Goal: Task Accomplishment & Management: Use online tool/utility

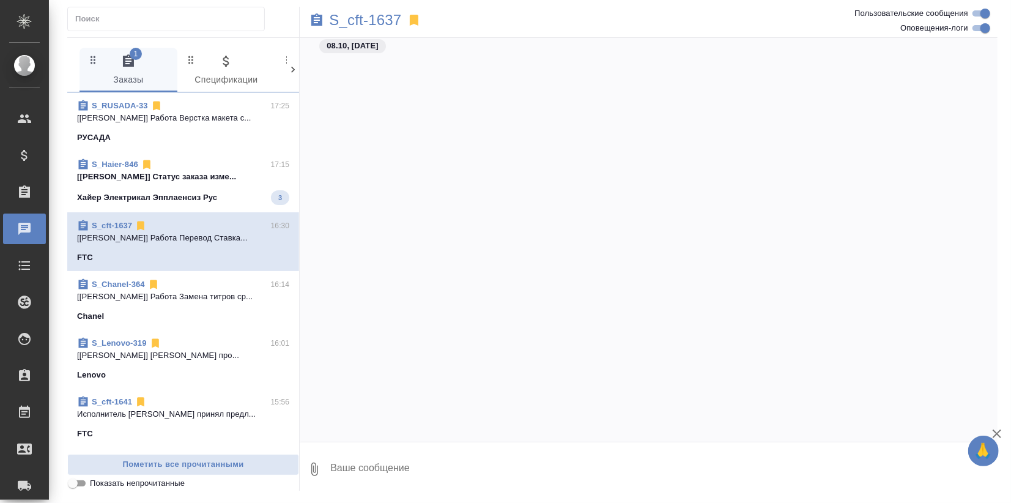
scroll to position [3420, 0]
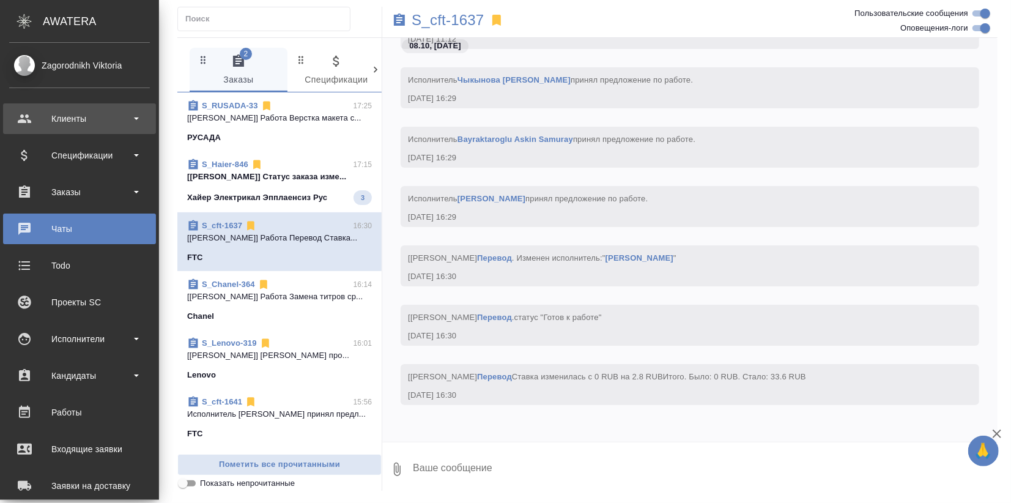
click at [59, 121] on div "Клиенты" at bounding box center [79, 118] width 141 height 18
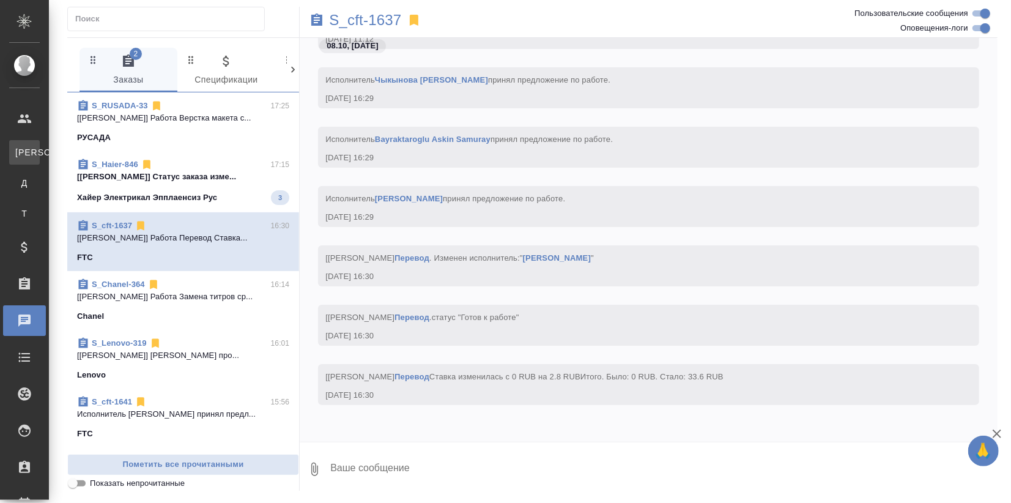
click at [18, 147] on div "Клиенты" at bounding box center [9, 152] width 18 height 12
select select "RU"
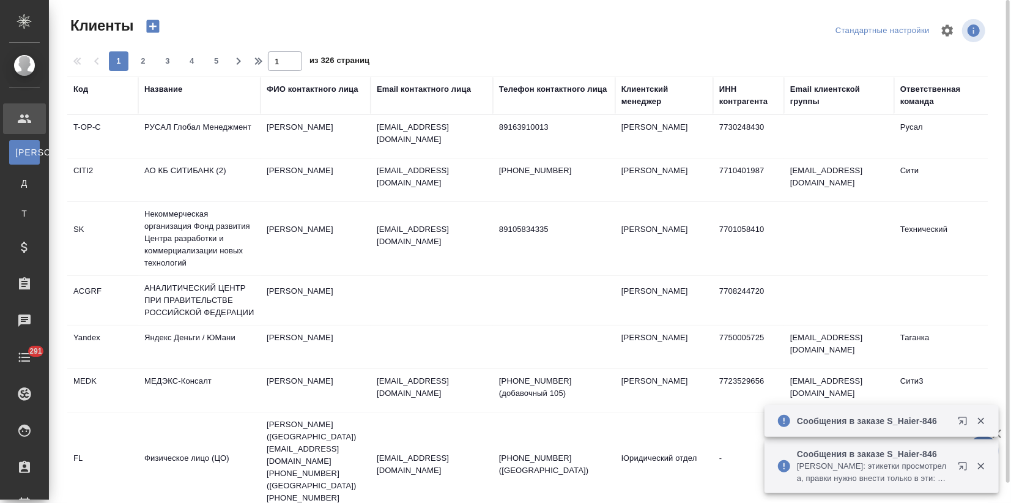
click at [160, 94] on div "Название" at bounding box center [163, 89] width 38 height 12
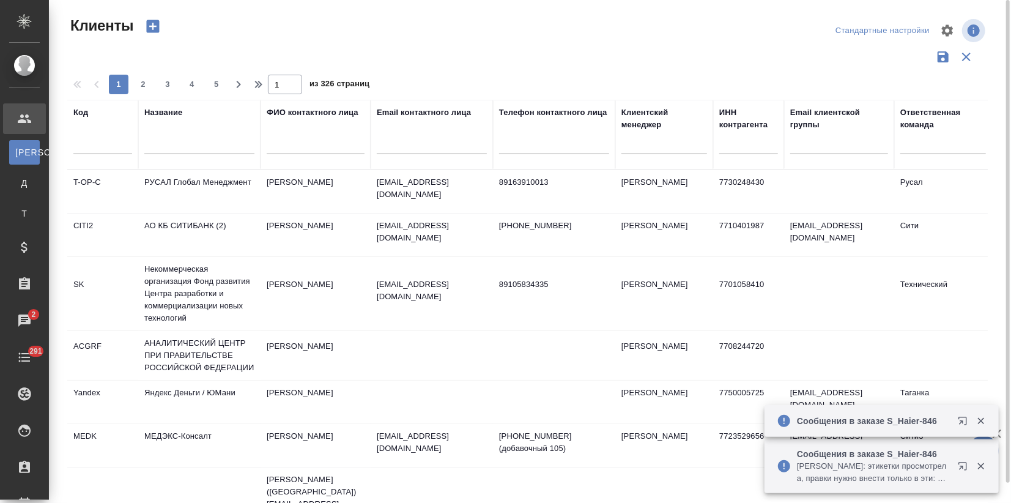
click at [161, 141] on input "text" at bounding box center [199, 146] width 110 height 15
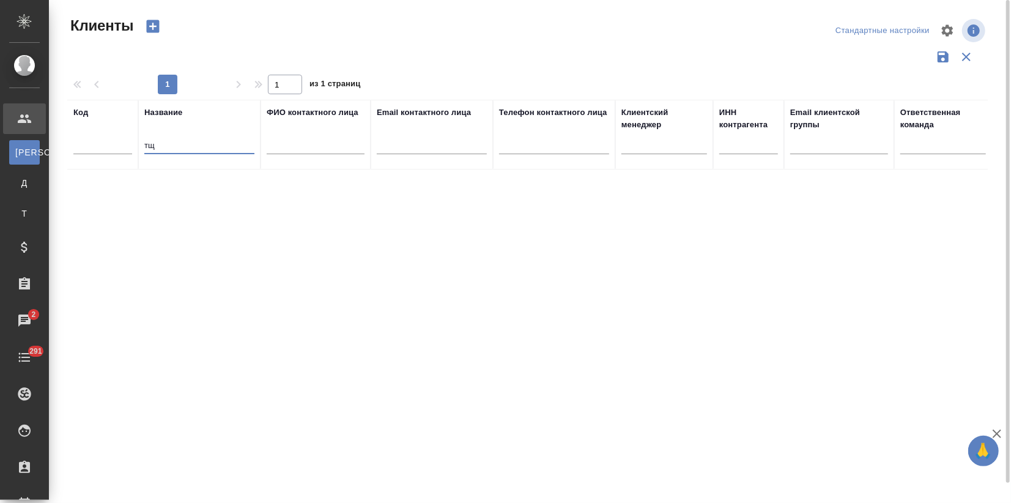
type input "т"
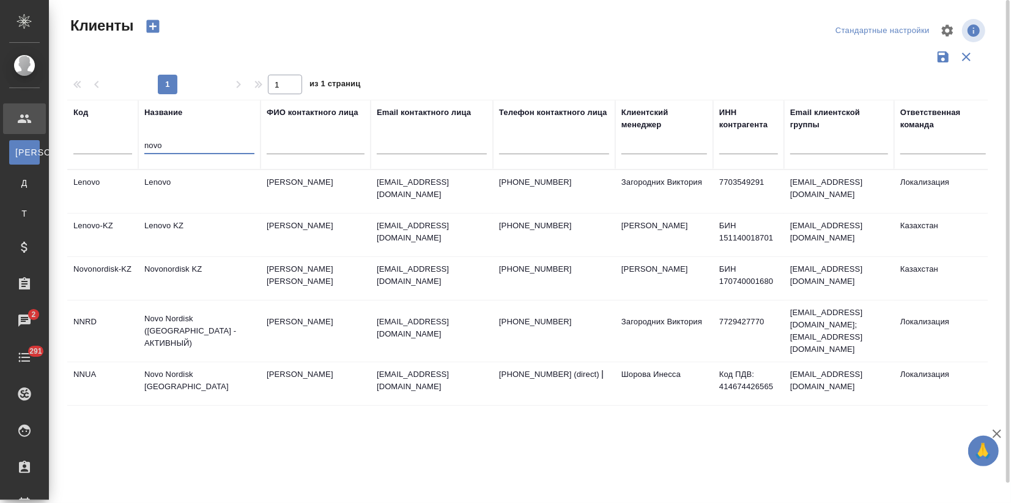
type input "novo"
click at [202, 322] on td "Novo Nordisk ([GEOGRAPHIC_DATA] - АКТИВНЫЙ)" at bounding box center [199, 330] width 122 height 49
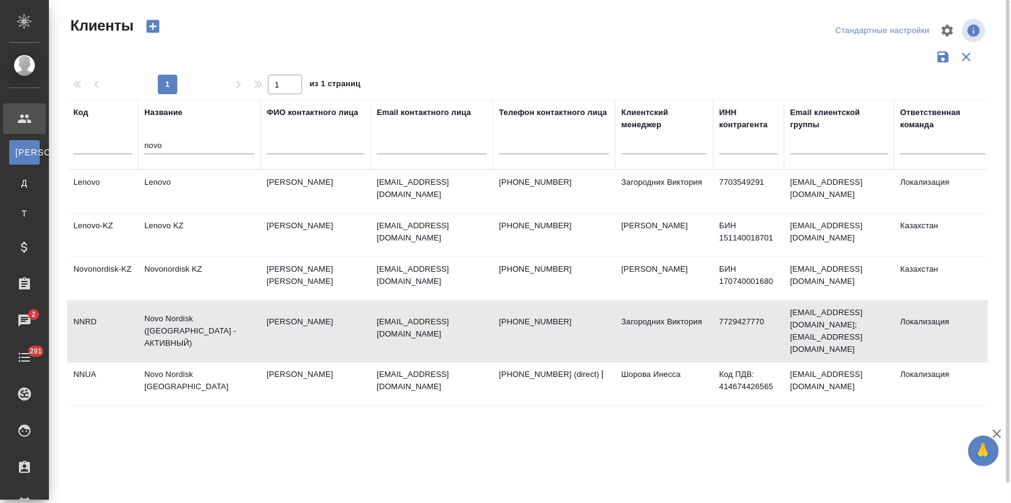
click at [202, 322] on td "Novo Nordisk ([GEOGRAPHIC_DATA] - АКТИВНЫЙ)" at bounding box center [199, 330] width 122 height 49
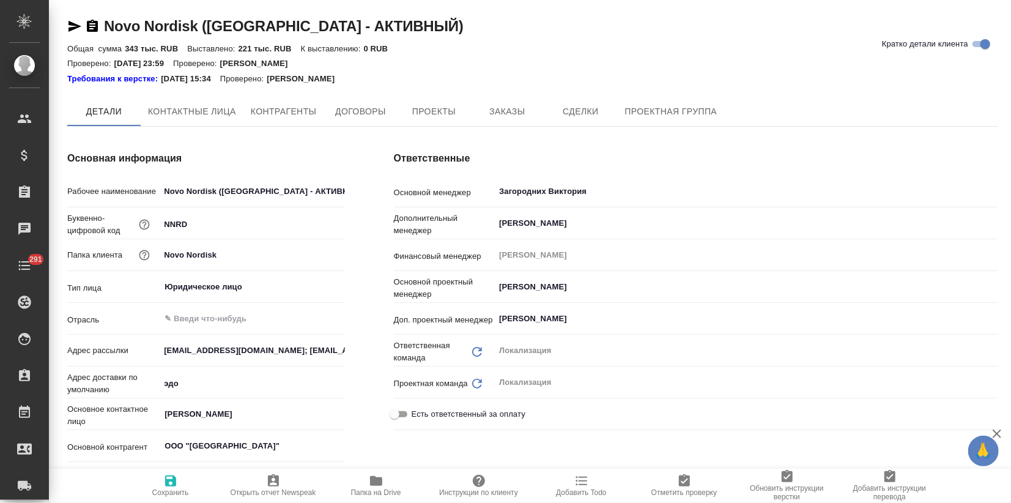
type textarea "x"
click at [525, 117] on span "Заказы" at bounding box center [507, 112] width 59 height 15
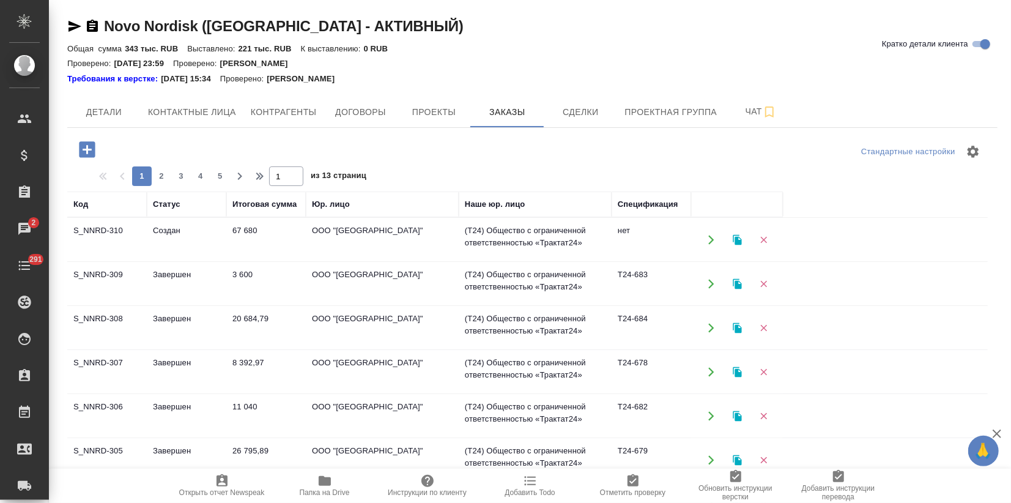
drag, startPoint x: 734, startPoint y: 287, endPoint x: 728, endPoint y: 290, distance: 7.1
click at [728, 290] on button "button" at bounding box center [737, 283] width 25 height 25
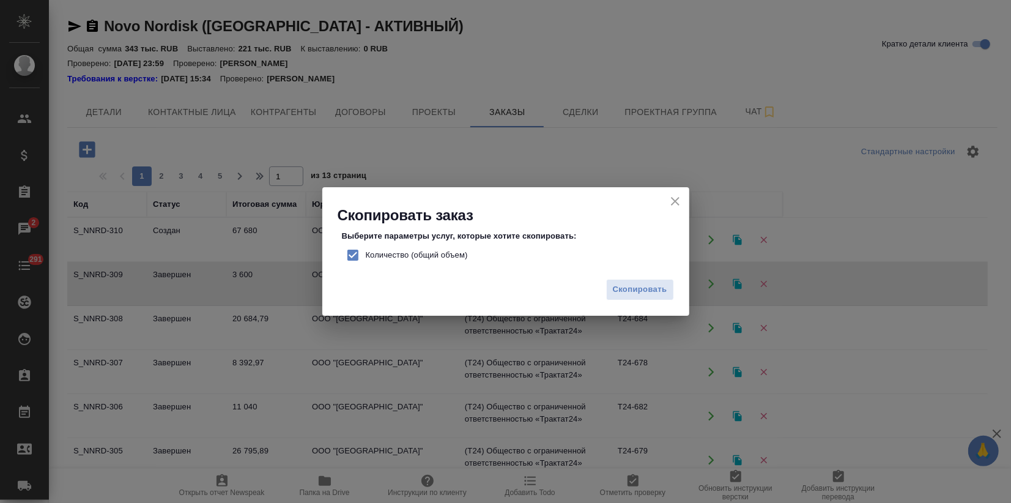
click at [349, 256] on input "Количество (общий объем)" at bounding box center [353, 255] width 26 height 26
checkbox input "false"
click at [625, 289] on span "Скопировать" at bounding box center [640, 289] width 54 height 14
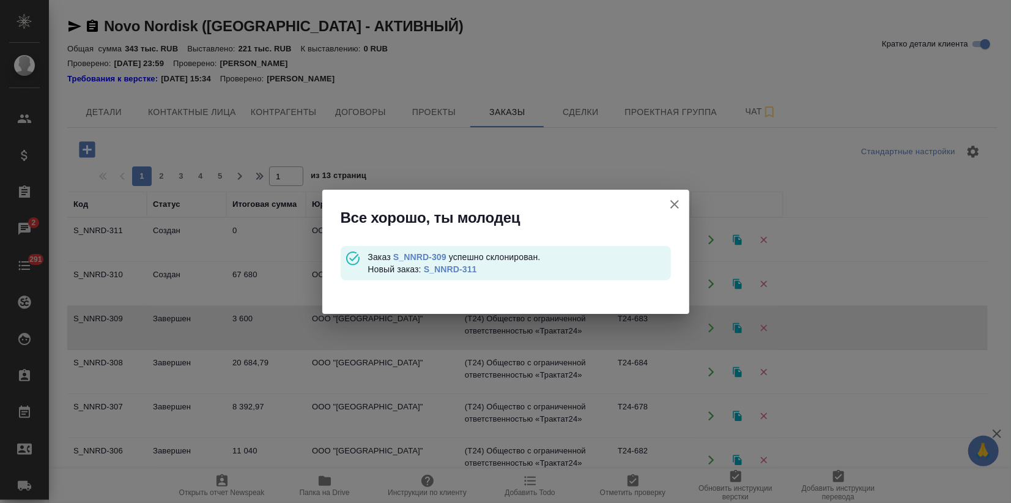
click at [473, 267] on link "S_NNRD-311" at bounding box center [450, 269] width 53 height 10
click at [440, 270] on link "S_NNRD-311" at bounding box center [450, 269] width 53 height 10
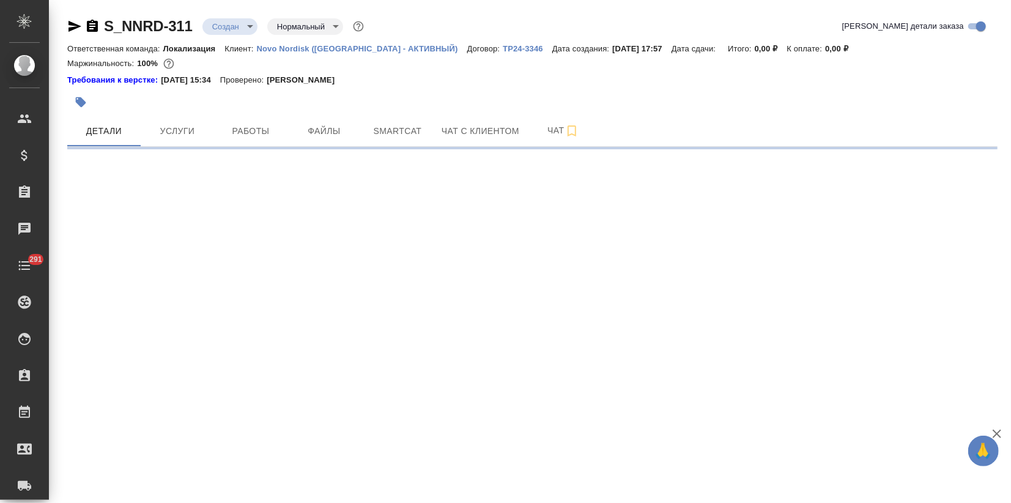
select select "RU"
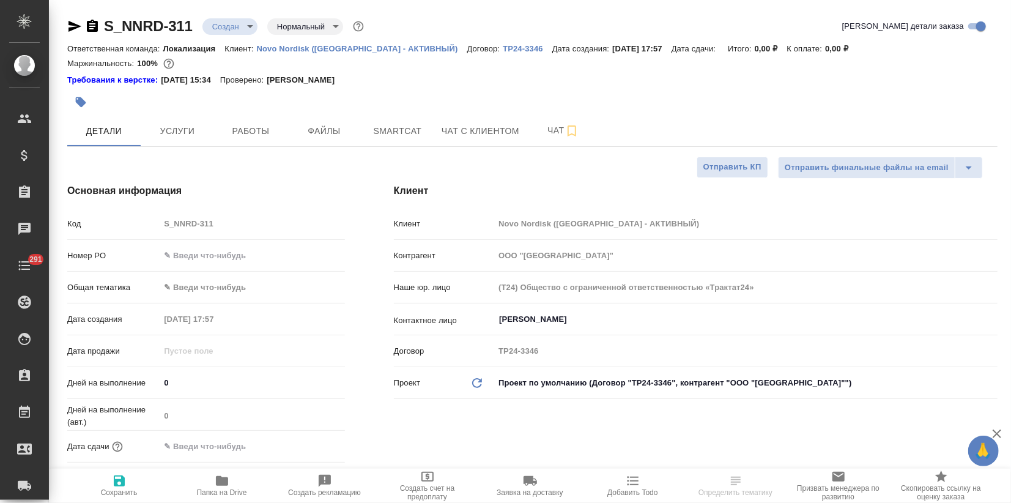
type textarea "x"
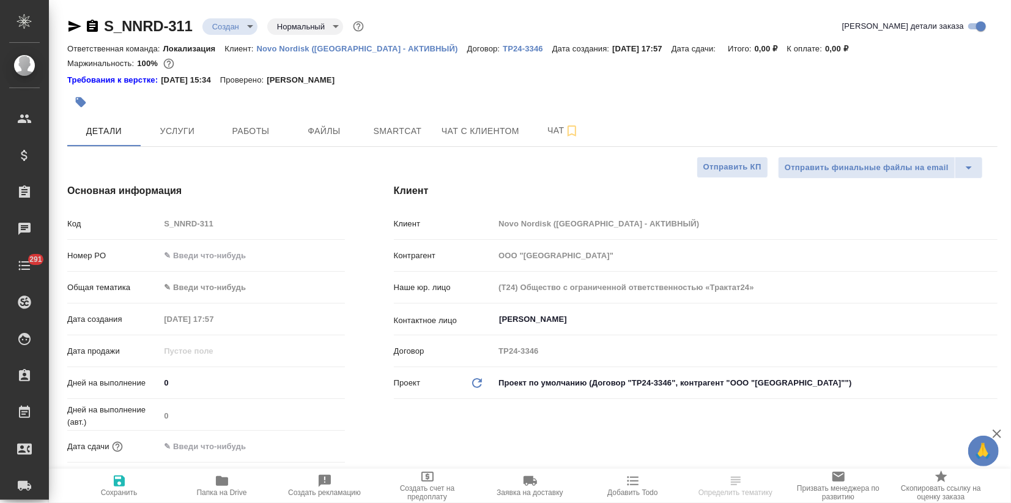
type textarea "x"
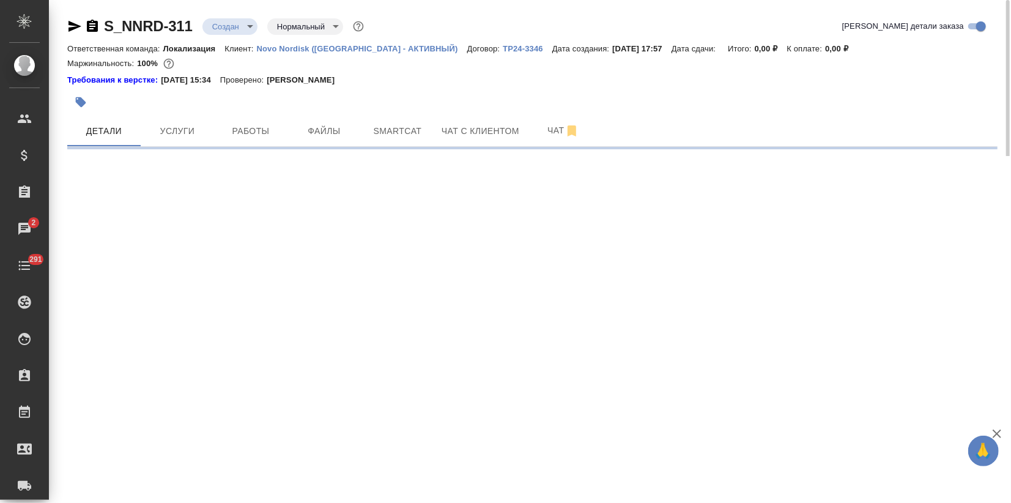
select select "RU"
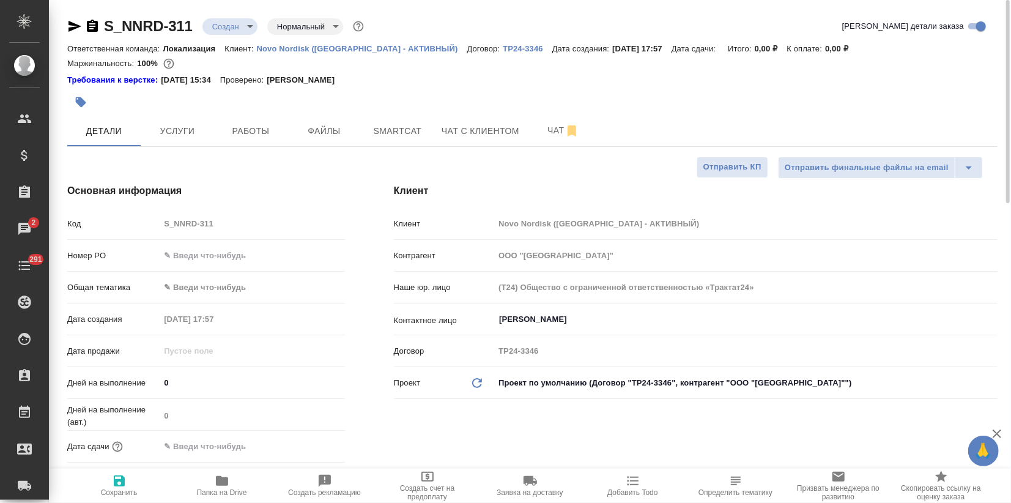
type textarea "x"
click at [185, 284] on body "🙏 .cls-1 fill:#fff; AWATERA Zagorodnikh Viktoria Клиенты Спецификации Заказы 2 …" at bounding box center [505, 251] width 1011 height 503
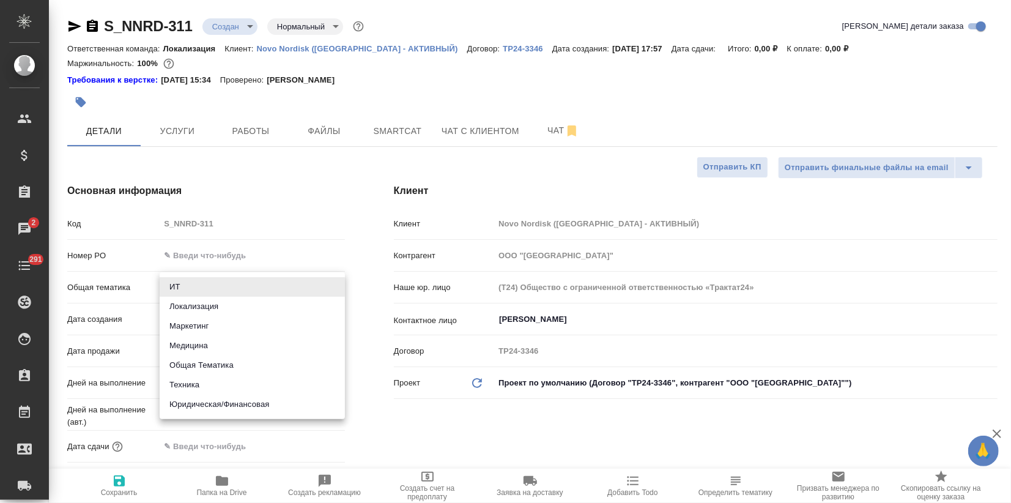
click at [188, 323] on li "Маркетинг" at bounding box center [252, 326] width 185 height 20
type input "marketing"
type textarea "x"
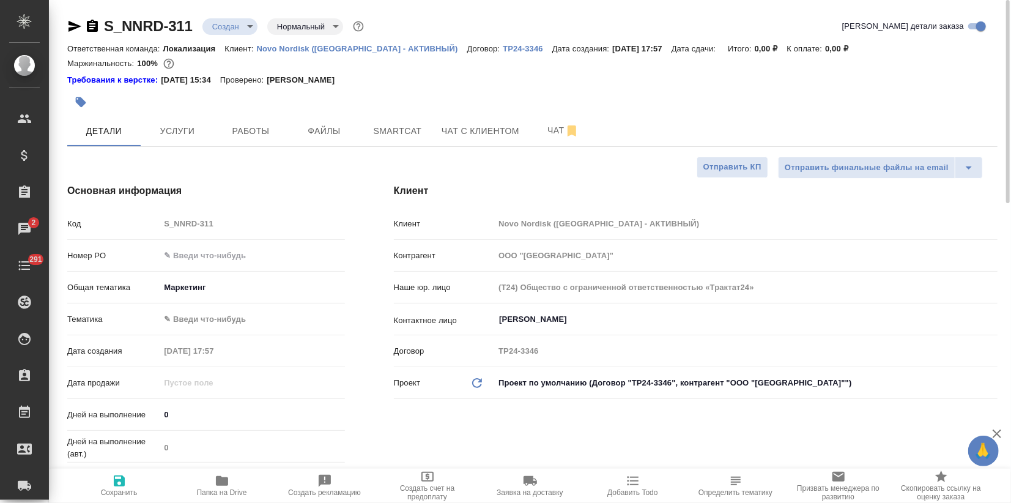
click at [193, 306] on div "Общая тематика Маркетинг marketing" at bounding box center [206, 292] width 278 height 32
click at [193, 310] on body "🙏 .cls-1 fill:#fff; AWATERA Zagorodnikh Viktoria Клиенты Спецификации Заказы 2 …" at bounding box center [505, 251] width 1011 height 503
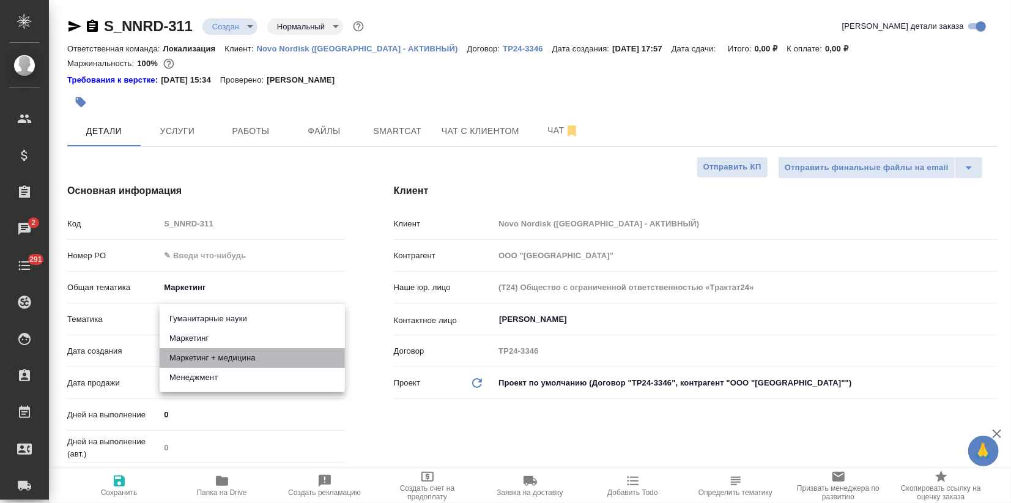
click at [215, 357] on li "Маркетинг + медицина" at bounding box center [252, 358] width 185 height 20
type textarea "x"
type input "5f647205b73bc97568ca66b5"
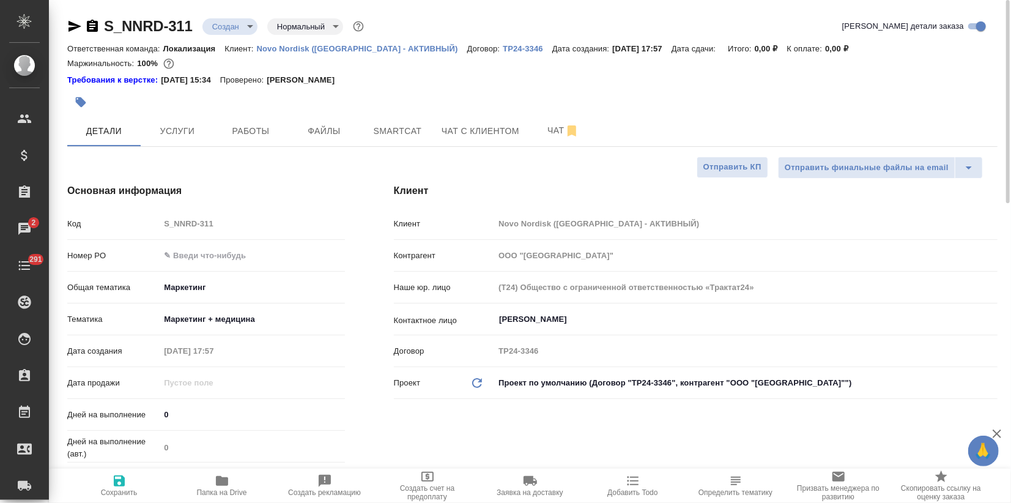
click at [116, 479] on icon "button" at bounding box center [119, 480] width 15 height 15
type textarea "x"
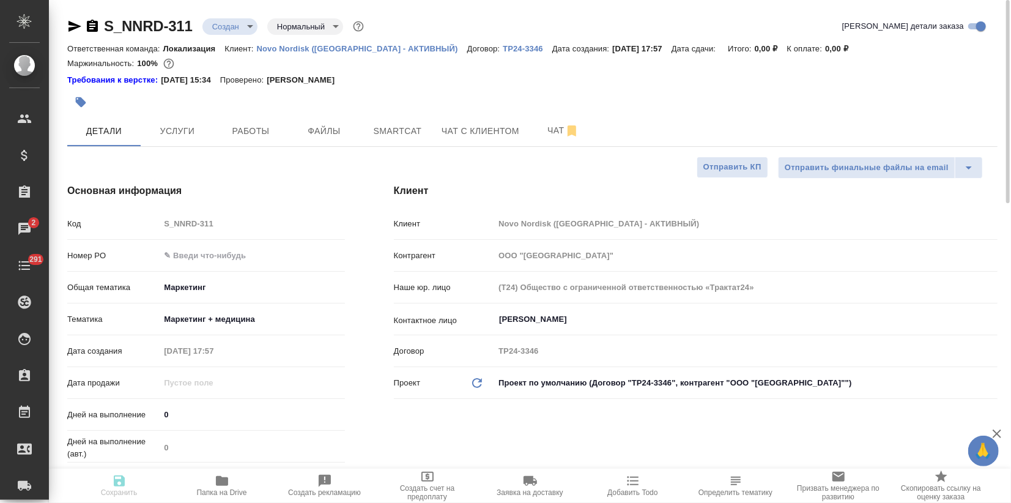
type textarea "x"
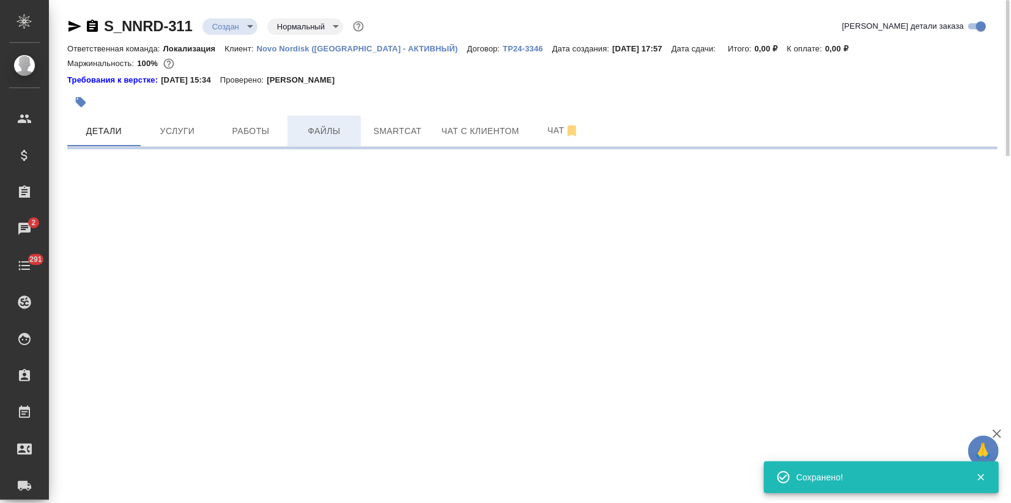
select select "RU"
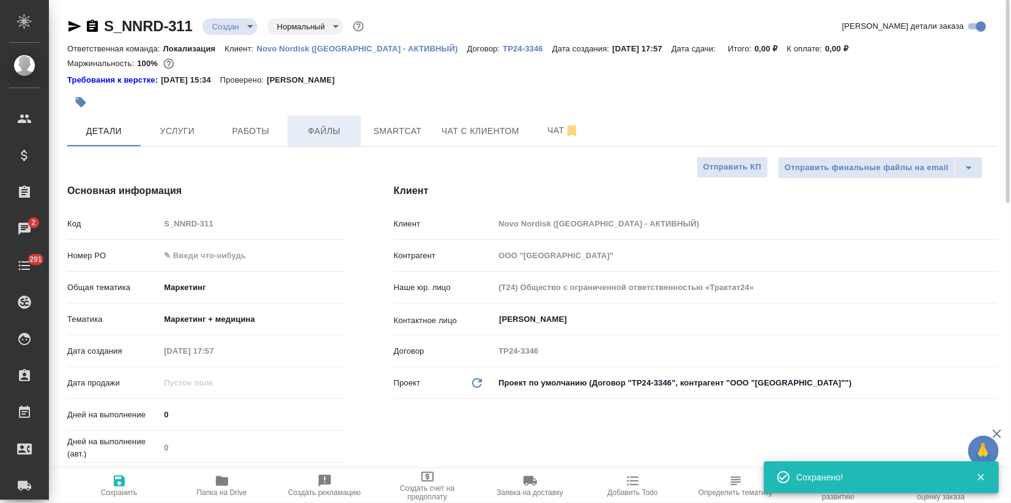
type textarea "x"
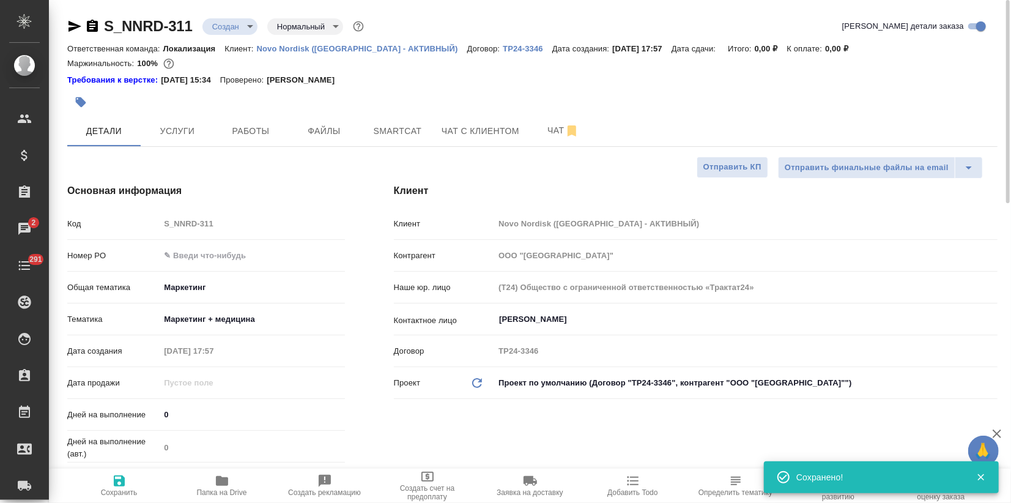
type textarea "x"
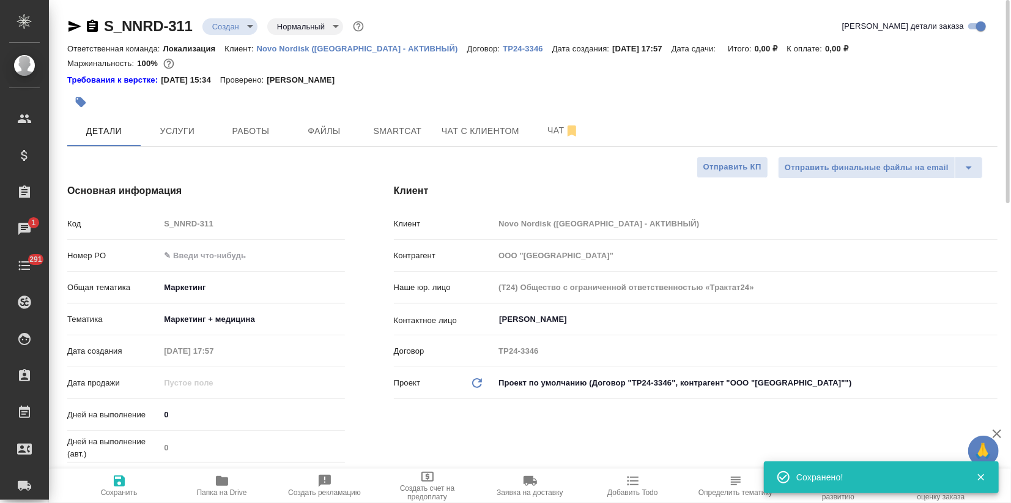
type textarea "x"
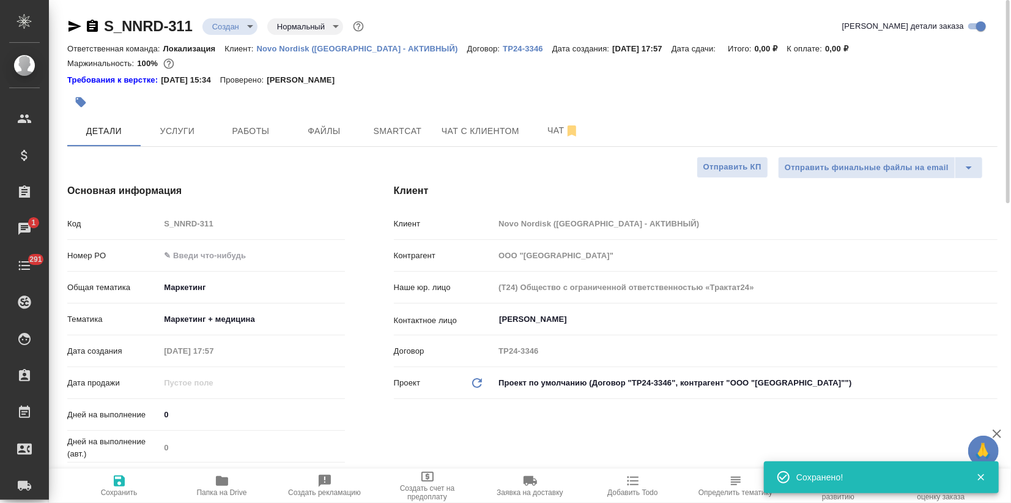
type textarea "x"
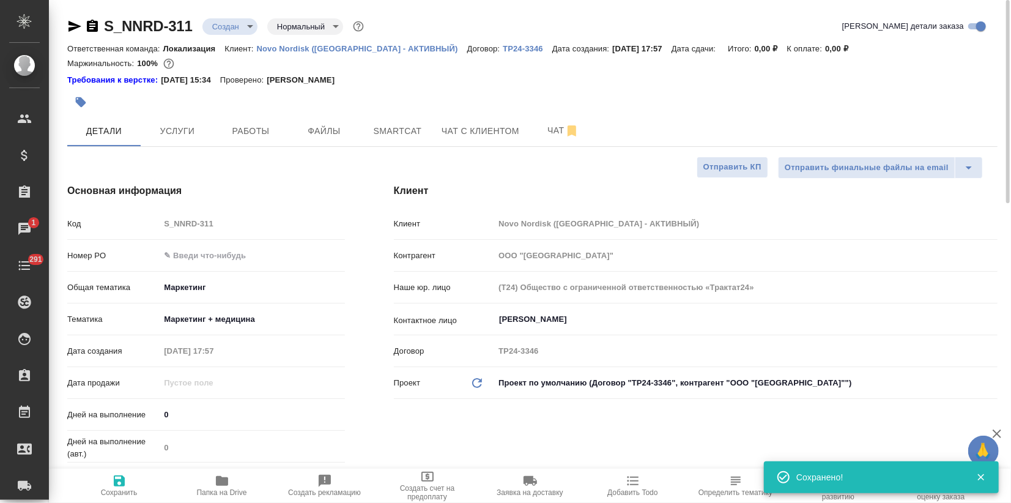
type textarea "x"
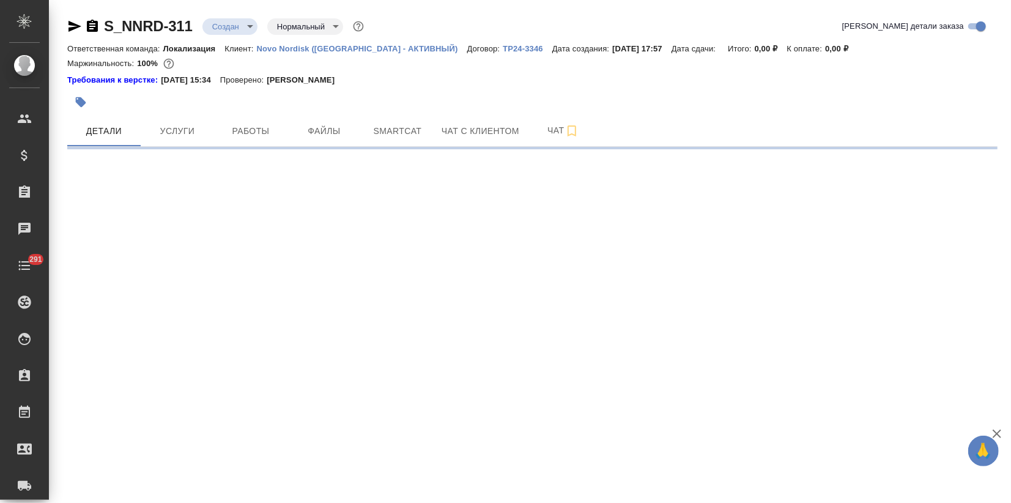
select select "RU"
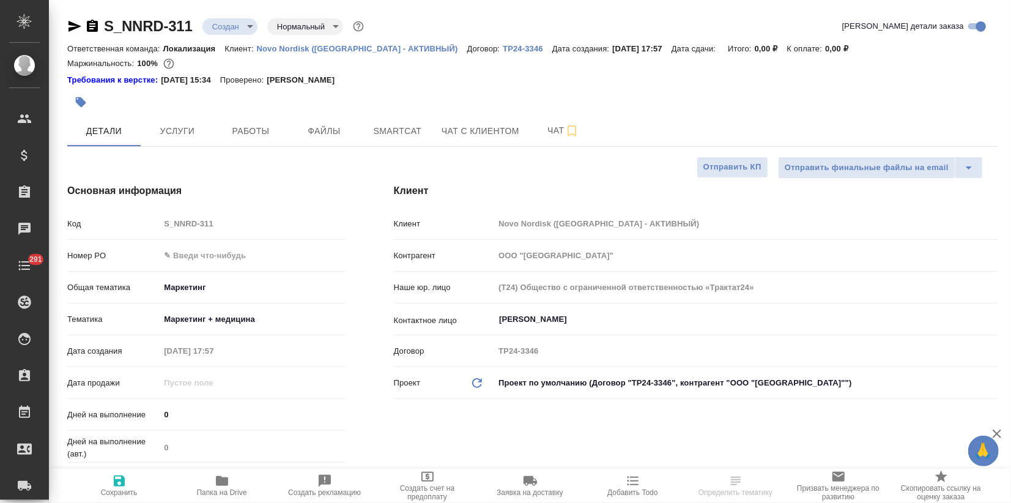
type textarea "x"
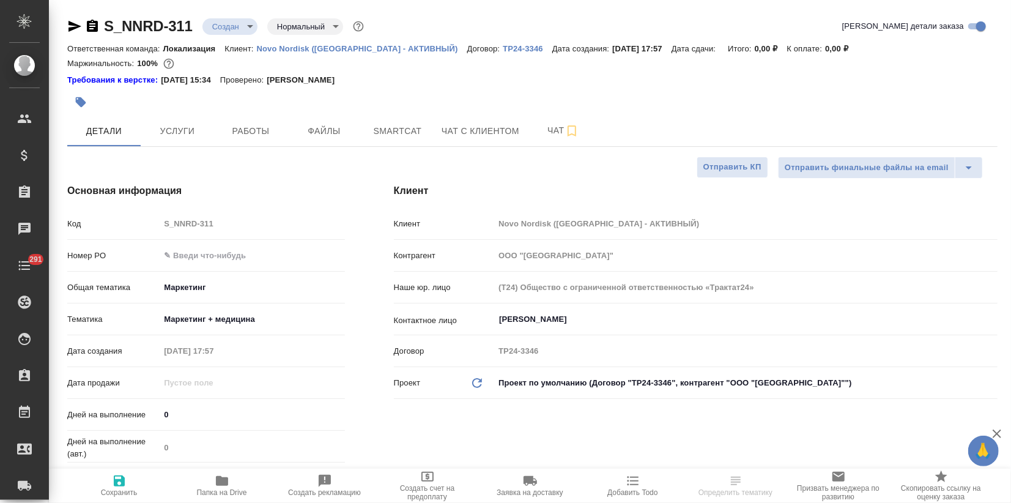
type textarea "x"
click at [207, 486] on span "Папка на Drive" at bounding box center [222, 484] width 88 height 23
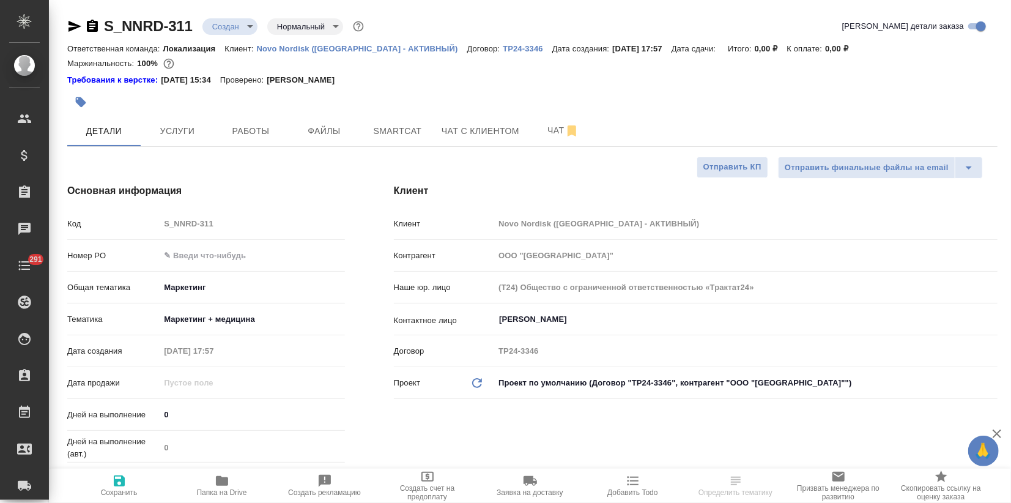
type textarea "x"
select select "RU"
type textarea "x"
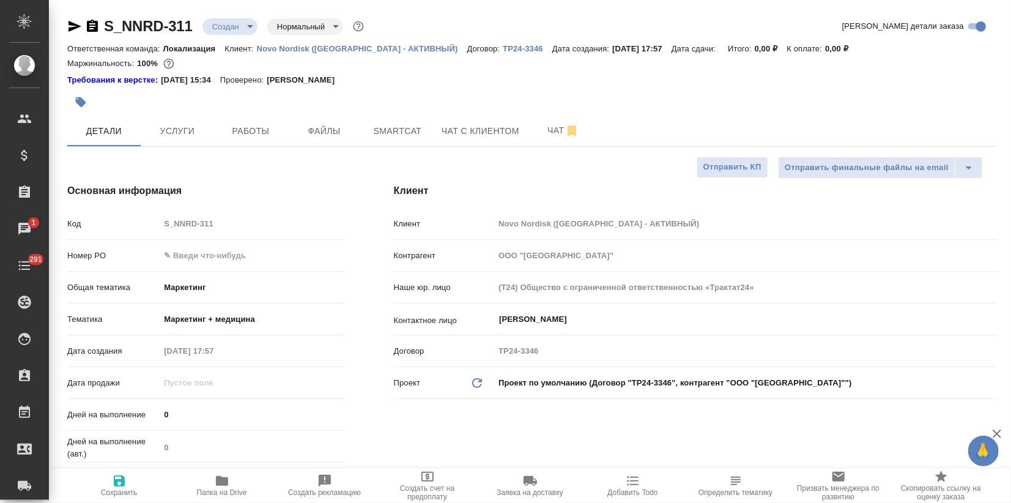
type textarea "x"
click at [252, 125] on span "Работы" at bounding box center [250, 131] width 59 height 15
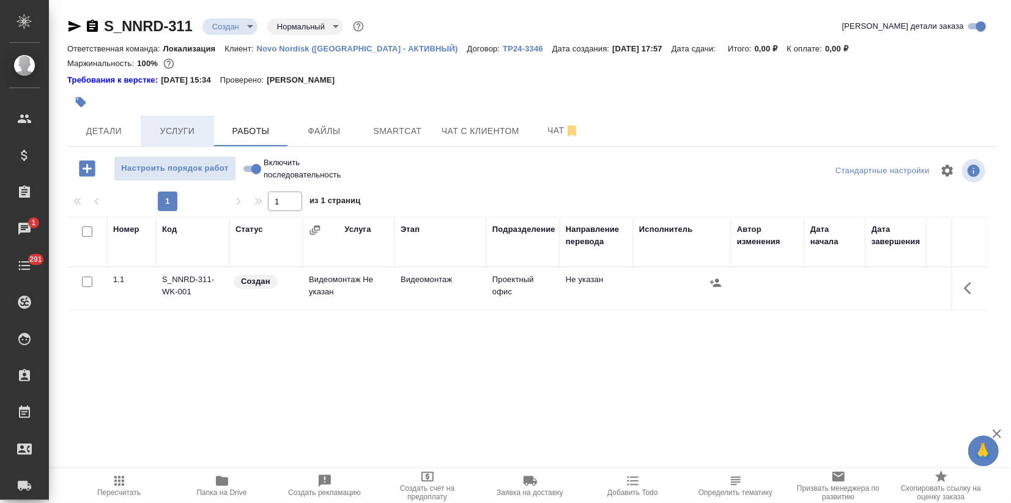
click at [186, 121] on button "Услуги" at bounding box center [177, 131] width 73 height 31
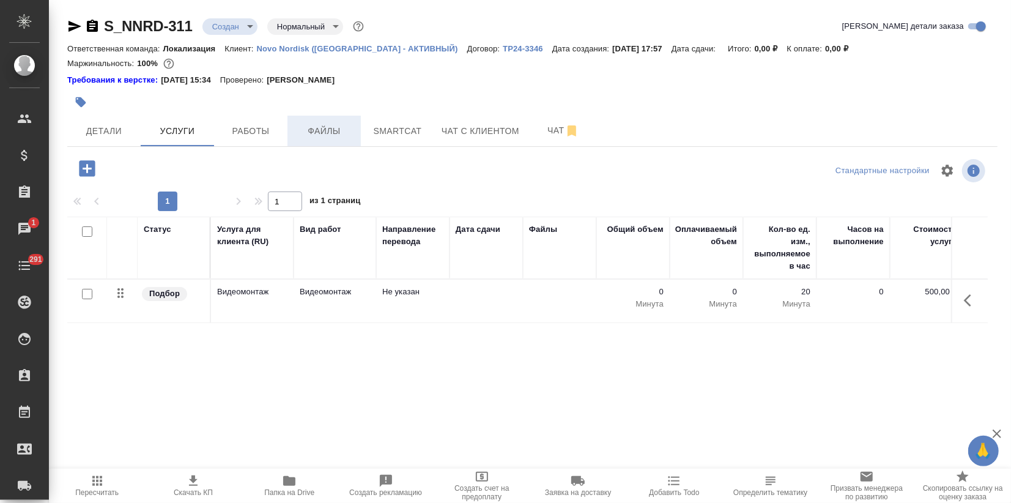
click at [319, 131] on span "Файлы" at bounding box center [324, 131] width 59 height 15
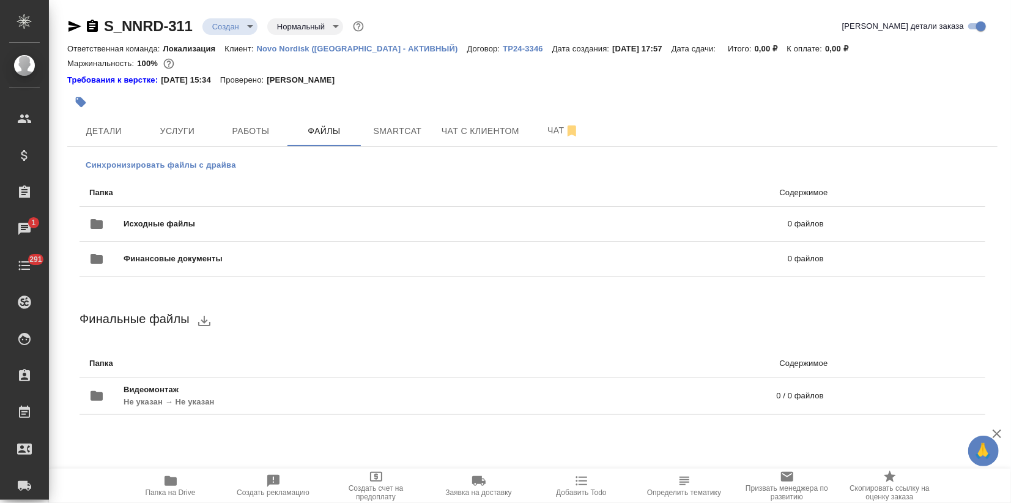
click at [197, 170] on span "Синхронизировать файлы с драйва" at bounding box center [161, 165] width 150 height 12
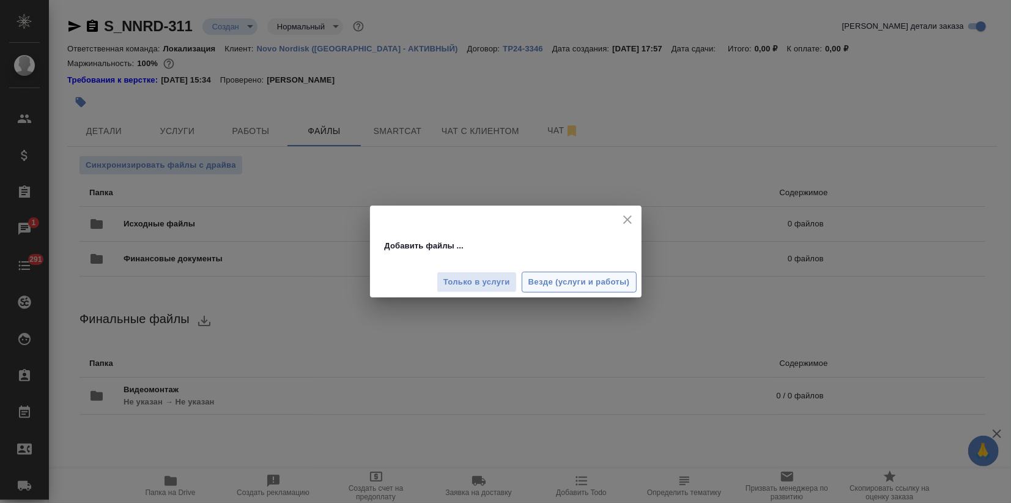
click at [572, 276] on span "Везде (услуги и работы)" at bounding box center [578, 282] width 101 height 14
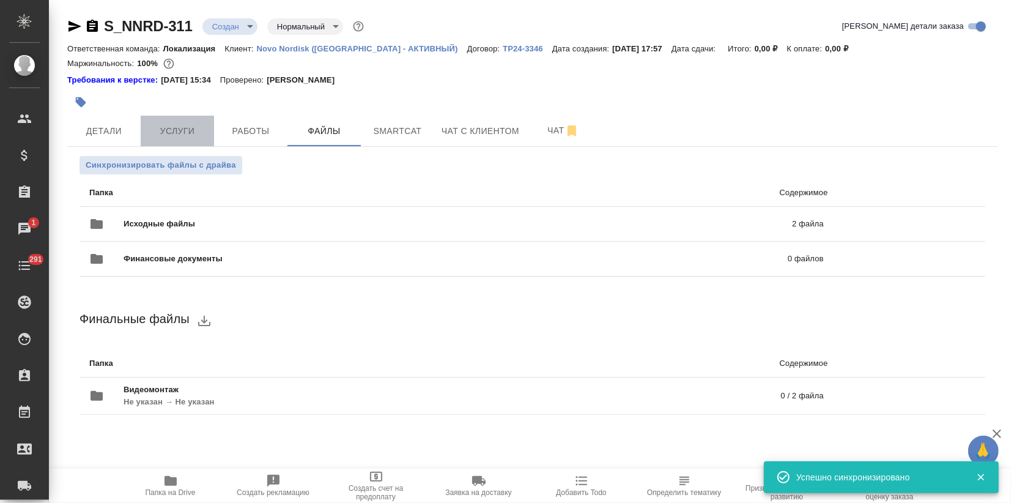
click at [187, 122] on button "Услуги" at bounding box center [177, 131] width 73 height 31
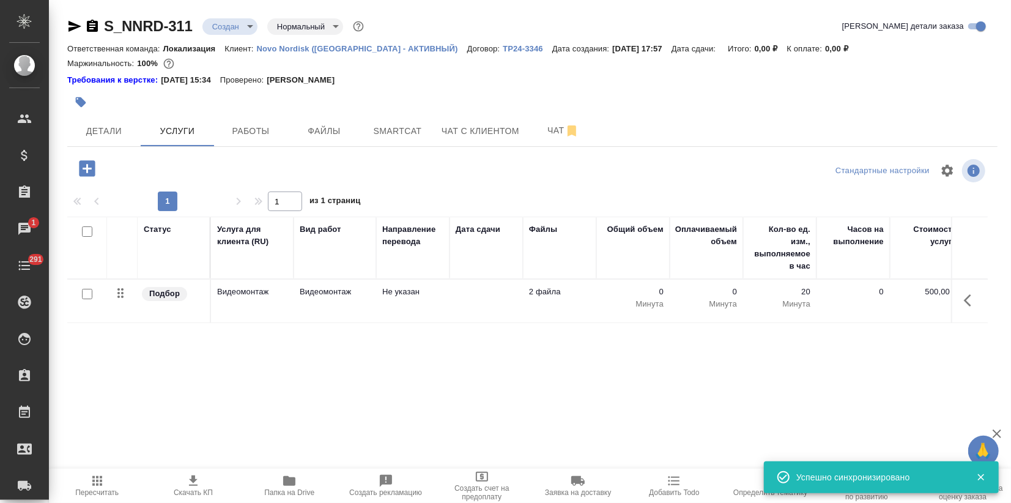
click at [87, 171] on icon "button" at bounding box center [86, 168] width 21 height 21
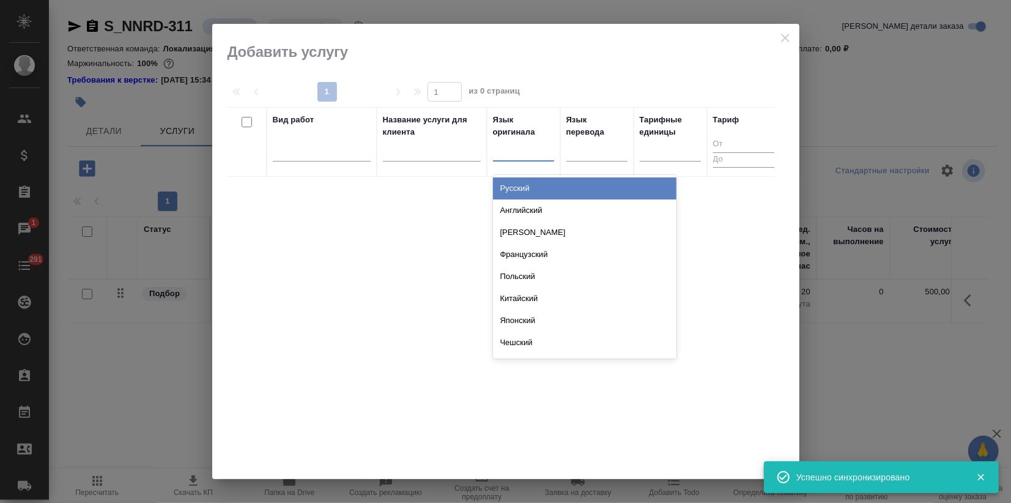
click at [499, 151] on input "text" at bounding box center [499, 148] width 1 height 9
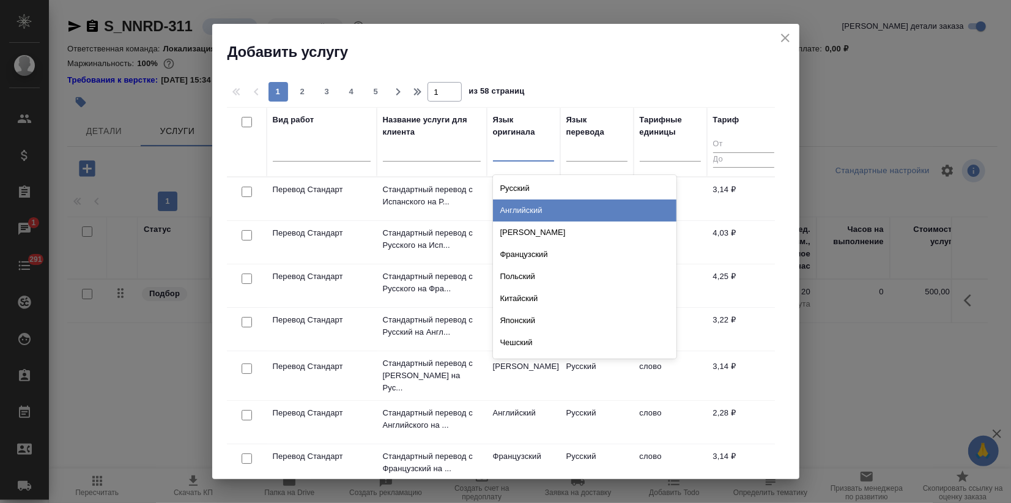
click at [512, 205] on div "Английский" at bounding box center [584, 210] width 183 height 22
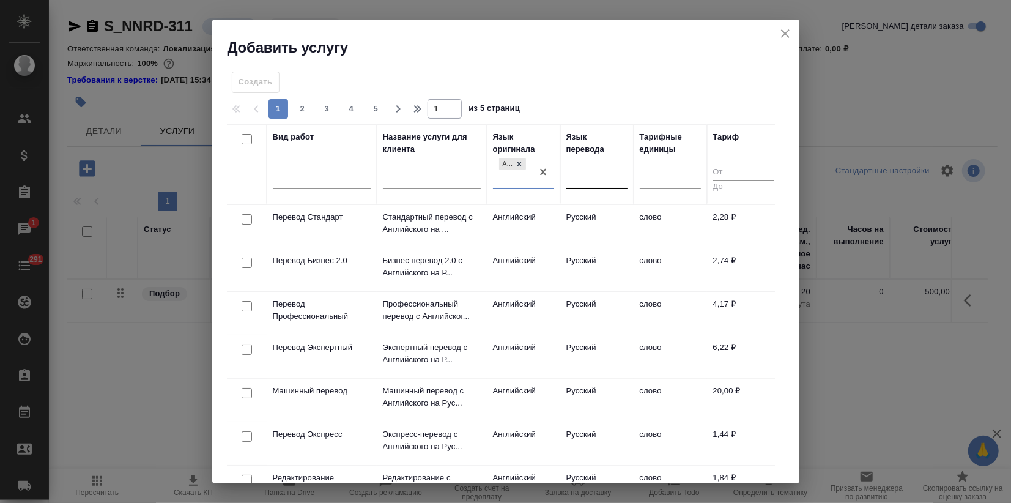
click at [566, 186] on div at bounding box center [596, 177] width 61 height 23
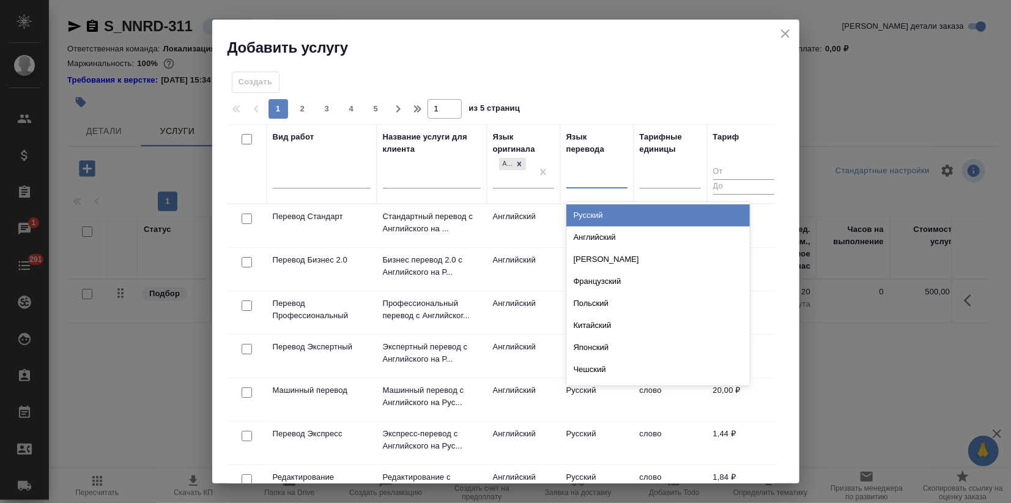
click at [589, 212] on div "Русский" at bounding box center [657, 215] width 183 height 22
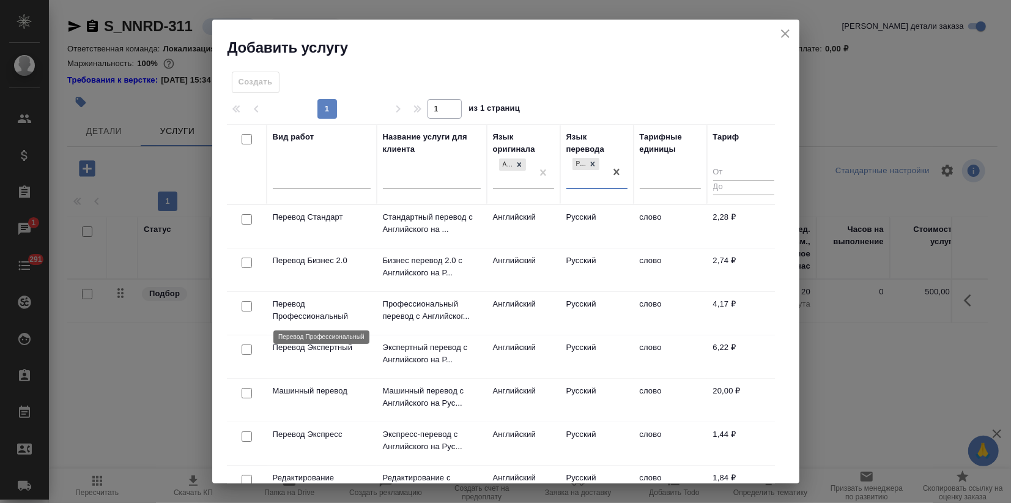
click at [359, 314] on p "Перевод Профессиональный" at bounding box center [322, 310] width 98 height 24
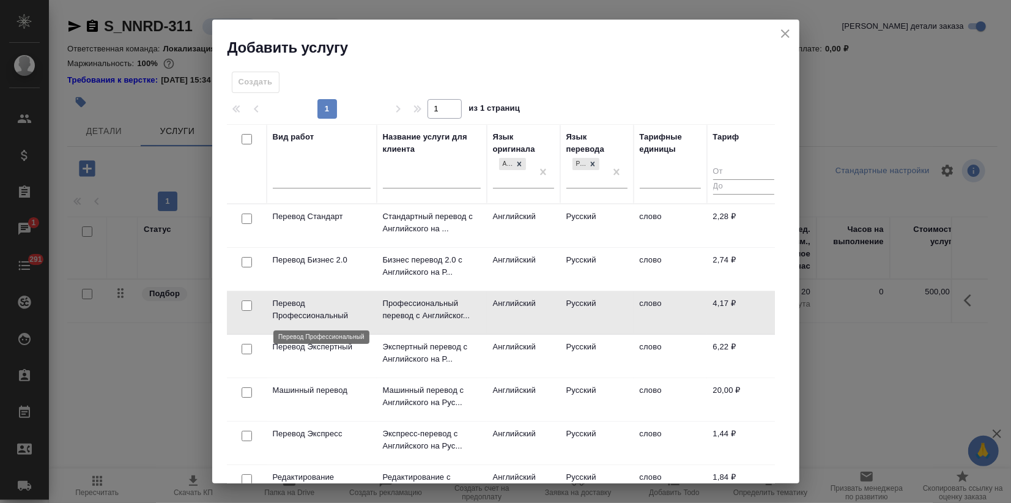
click at [359, 315] on p "Перевод Профессиональный" at bounding box center [322, 309] width 98 height 24
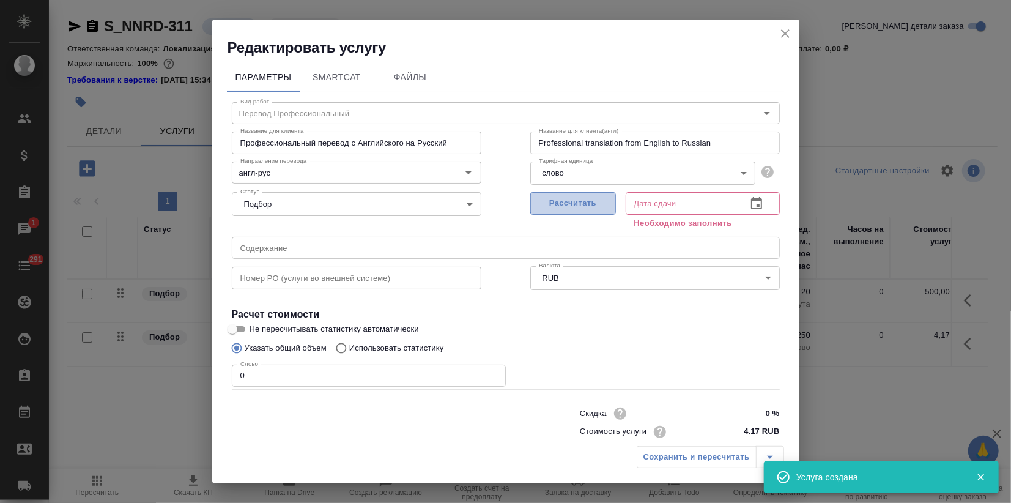
click at [553, 205] on span "Рассчитать" at bounding box center [573, 203] width 72 height 14
type input "08.10.2025 18:00"
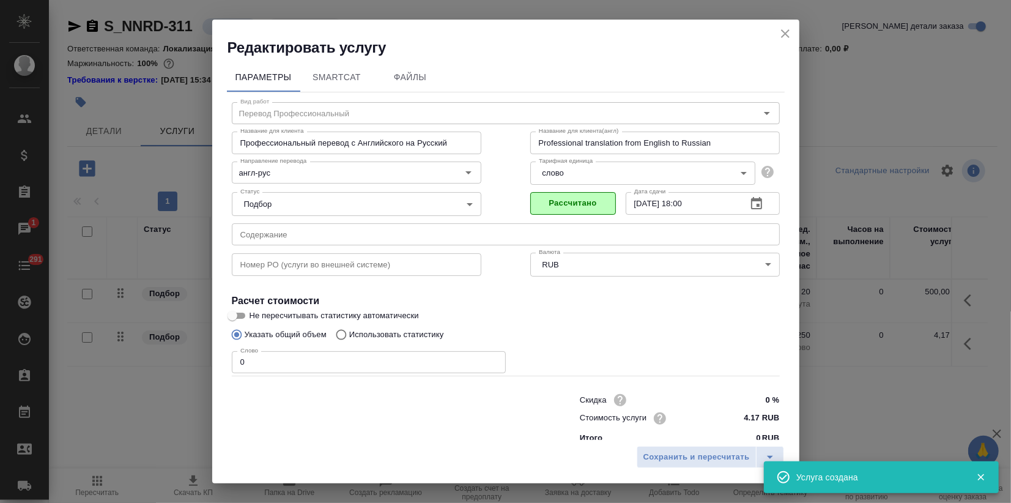
click at [676, 444] on div "Сохранить и пересчитать" at bounding box center [505, 461] width 587 height 43
click at [672, 454] on span "Сохранить и пересчитать" at bounding box center [696, 457] width 106 height 14
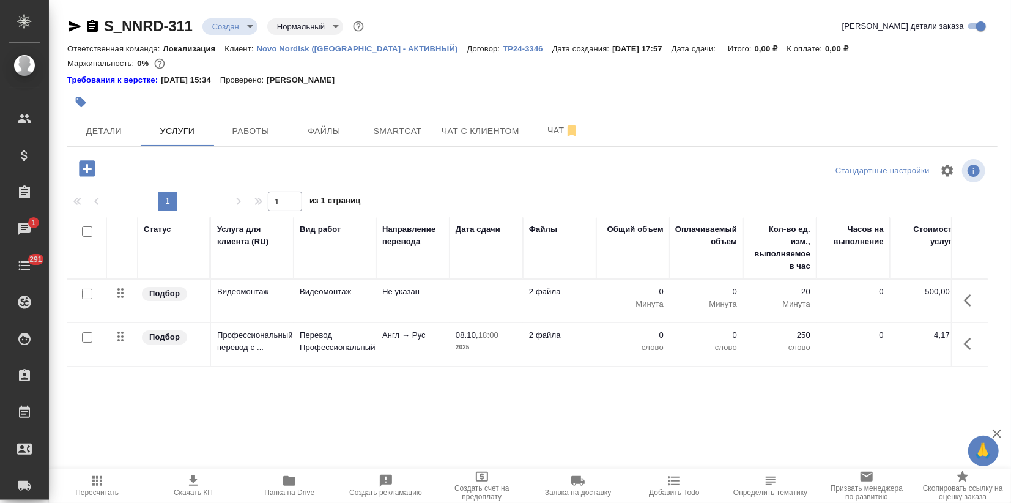
click at [86, 335] on input "checkbox" at bounding box center [87, 337] width 10 height 10
checkbox input "true"
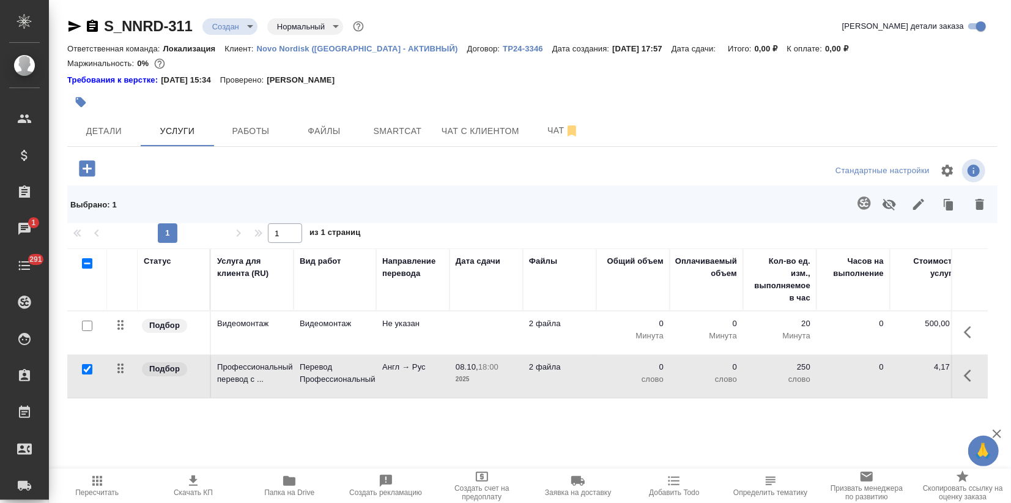
click at [865, 209] on icon "button" at bounding box center [863, 202] width 13 height 13
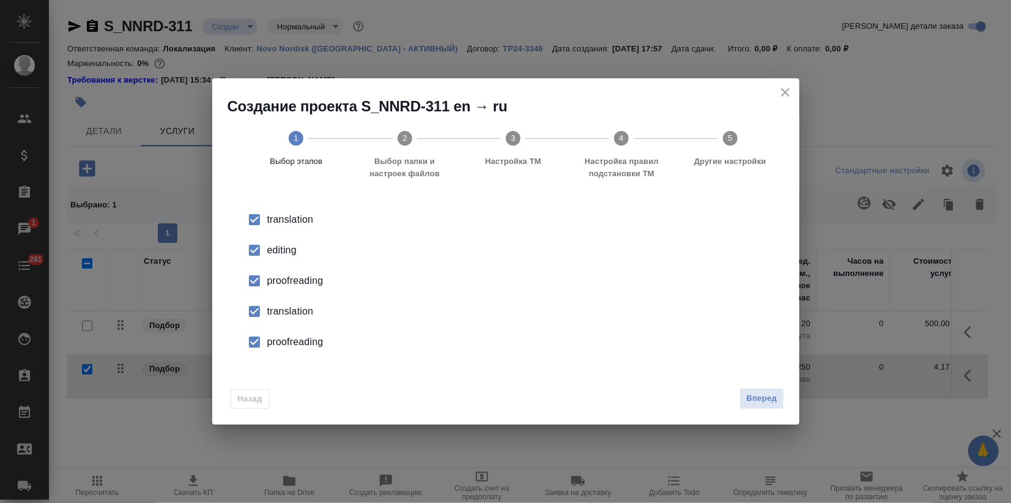
click at [292, 258] on li "editing" at bounding box center [506, 250] width 548 height 31
click at [286, 287] on div "proofreading" at bounding box center [518, 280] width 503 height 15
click at [279, 315] on div "translation" at bounding box center [518, 311] width 503 height 15
click at [276, 338] on div "proofreading" at bounding box center [518, 341] width 503 height 15
click at [767, 400] on span "Вперед" at bounding box center [761, 398] width 31 height 14
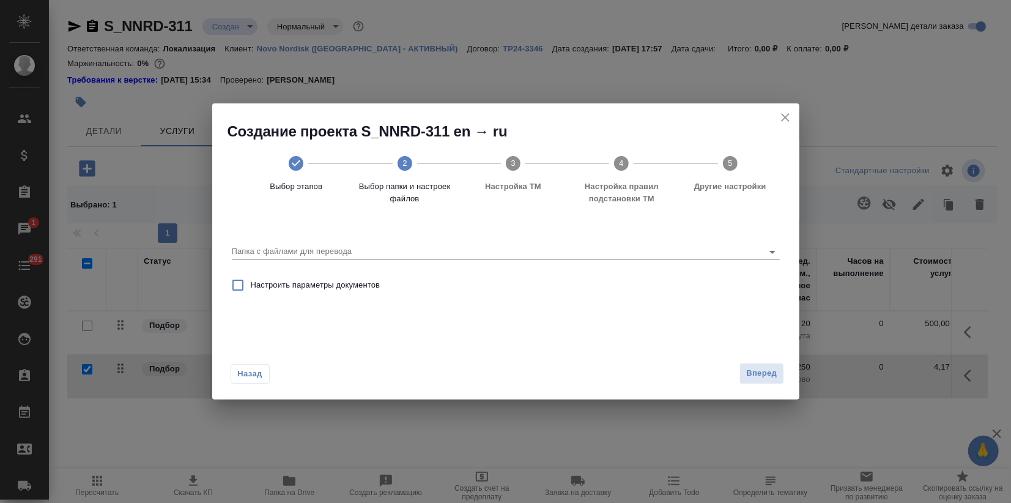
click at [452, 263] on div "Папка с файлами для перевода" at bounding box center [506, 245] width 558 height 42
click at [450, 252] on input "Папка с файлами для перевода" at bounding box center [486, 251] width 509 height 15
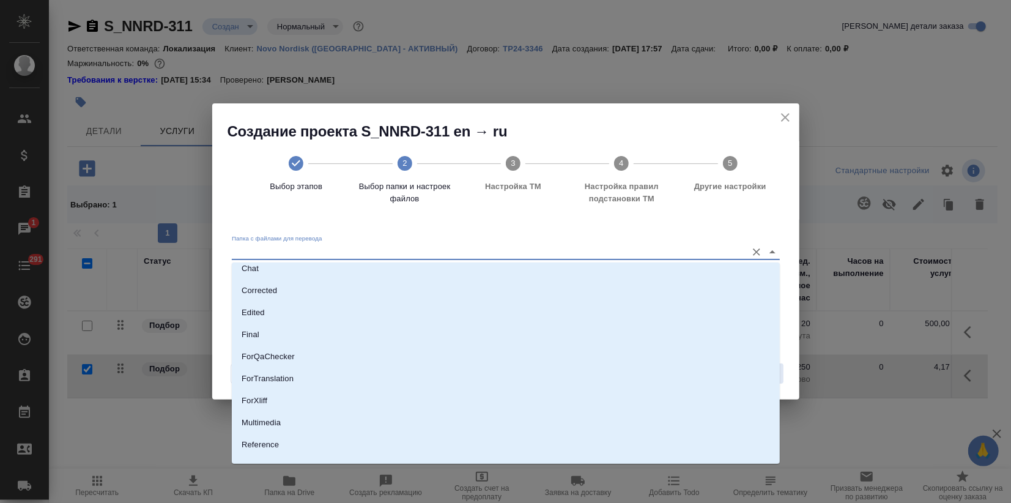
scroll to position [111, 0]
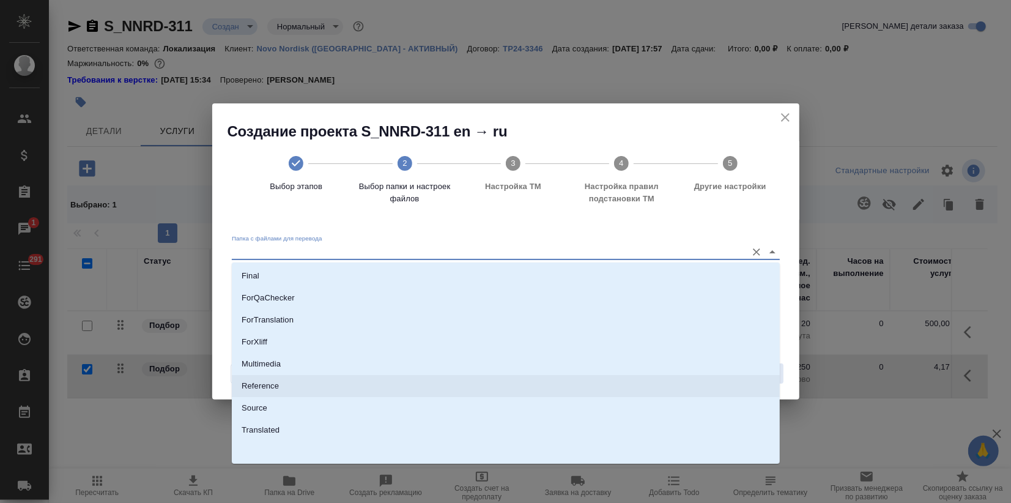
click at [248, 400] on li "Source" at bounding box center [506, 408] width 548 height 22
type input "Source"
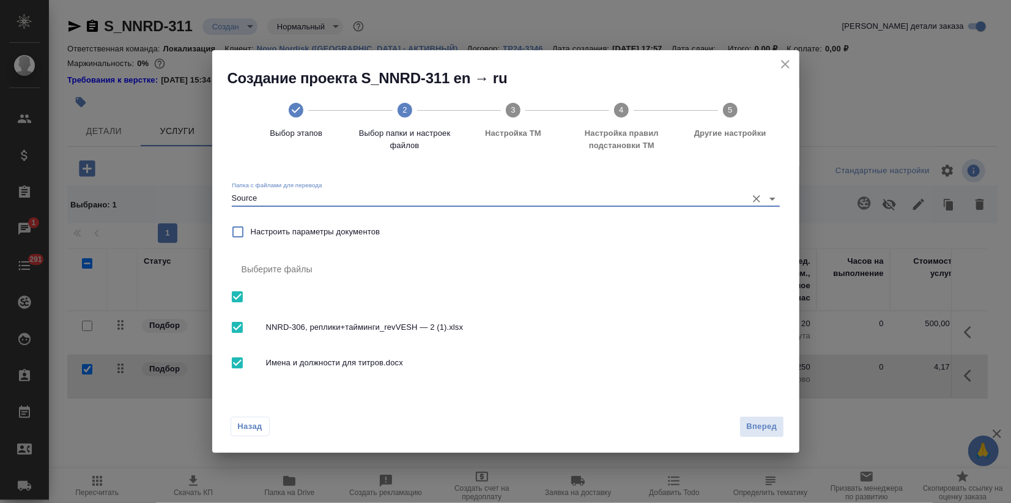
click at [238, 364] on input "checkbox" at bounding box center [237, 363] width 26 height 26
checkbox input "false"
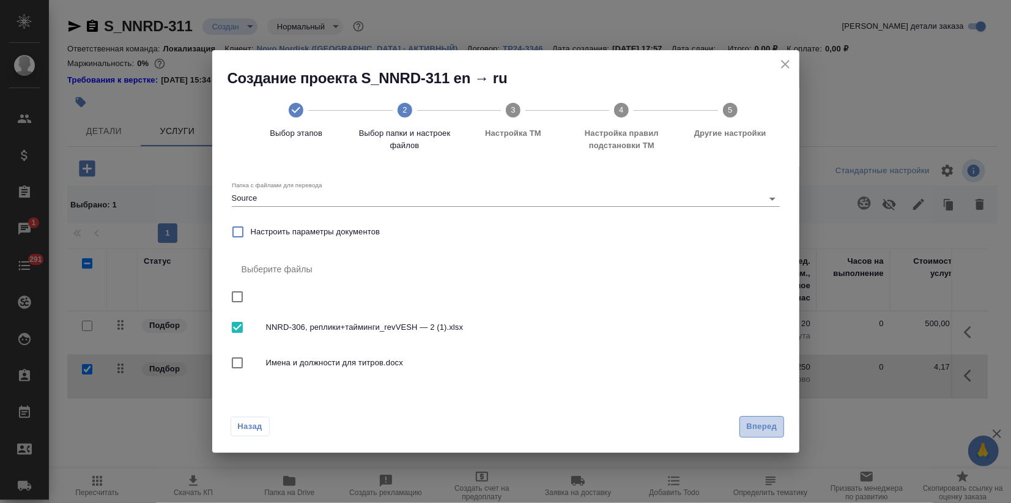
click at [756, 429] on span "Вперед" at bounding box center [761, 426] width 31 height 14
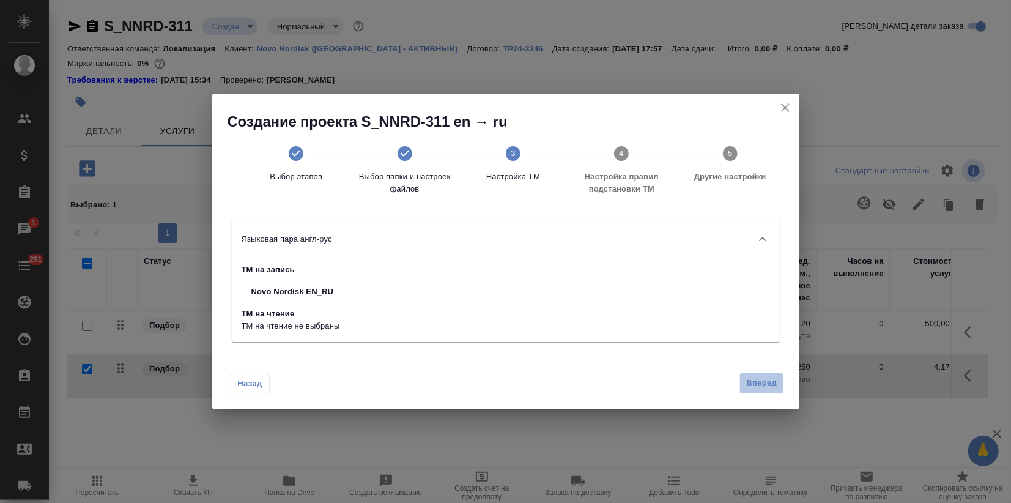
click at [771, 381] on span "Вперед" at bounding box center [761, 383] width 31 height 14
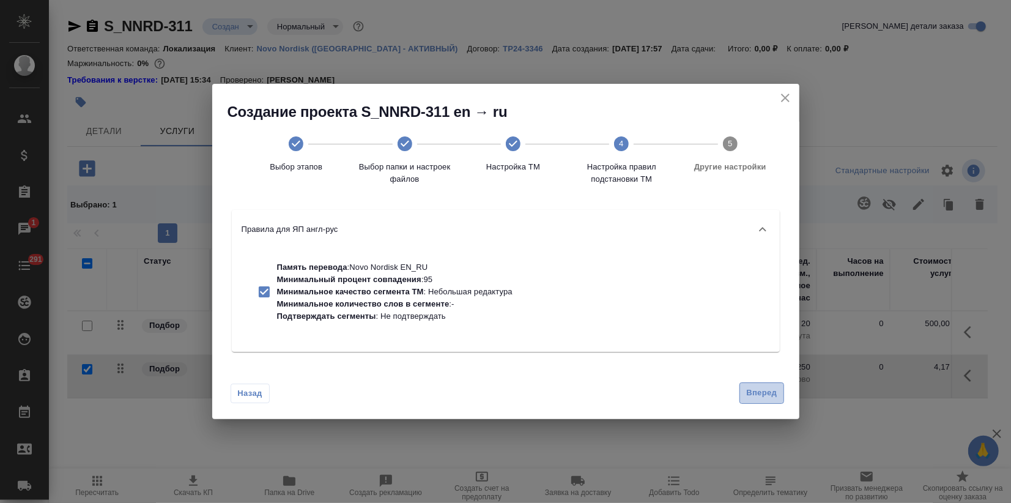
click at [767, 390] on span "Вперед" at bounding box center [761, 393] width 31 height 14
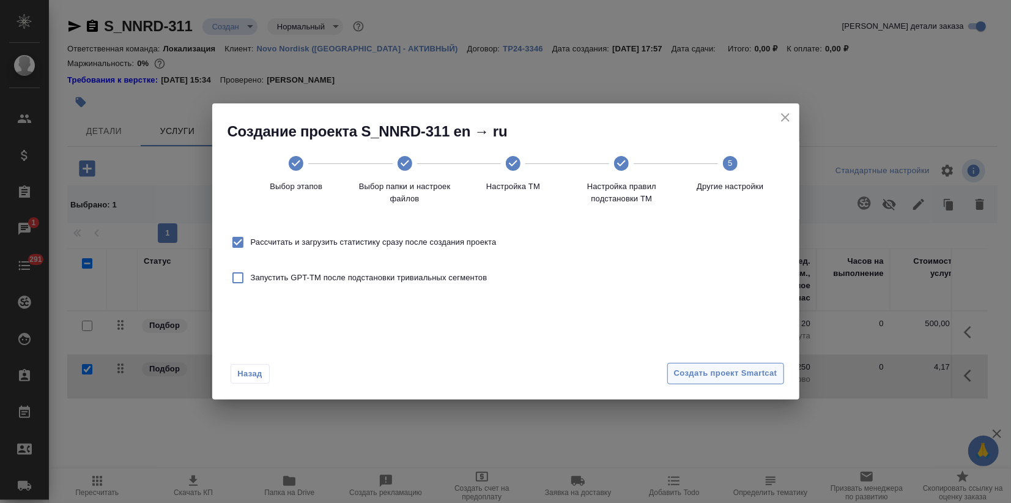
click at [731, 377] on span "Создать проект Smartcat" at bounding box center [725, 373] width 103 height 14
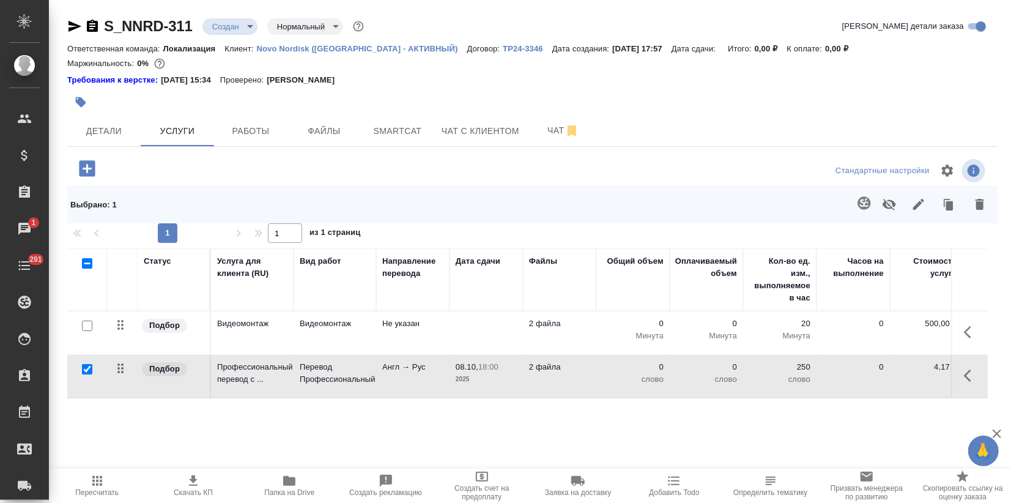
click at [249, 335] on td "Видеомонтаж" at bounding box center [252, 332] width 83 height 43
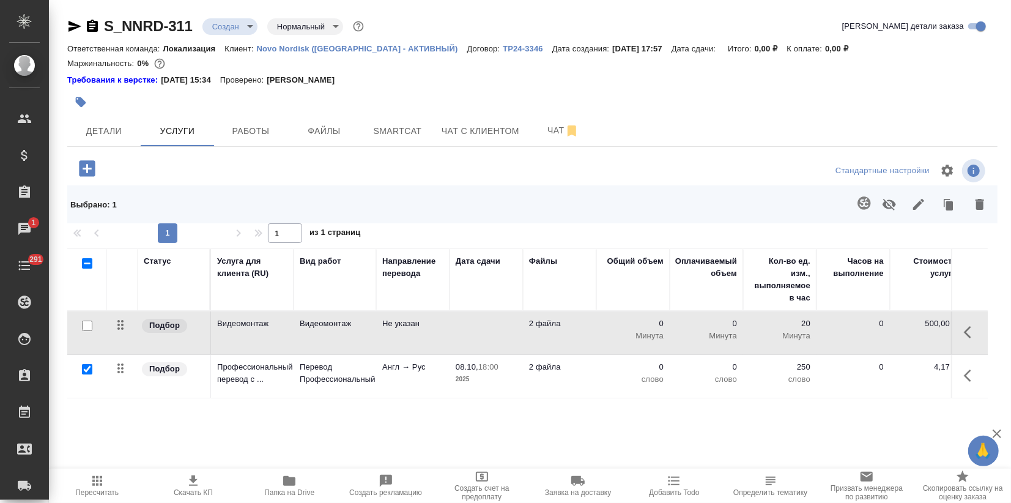
click at [250, 335] on td "Видеомонтаж" at bounding box center [252, 332] width 83 height 43
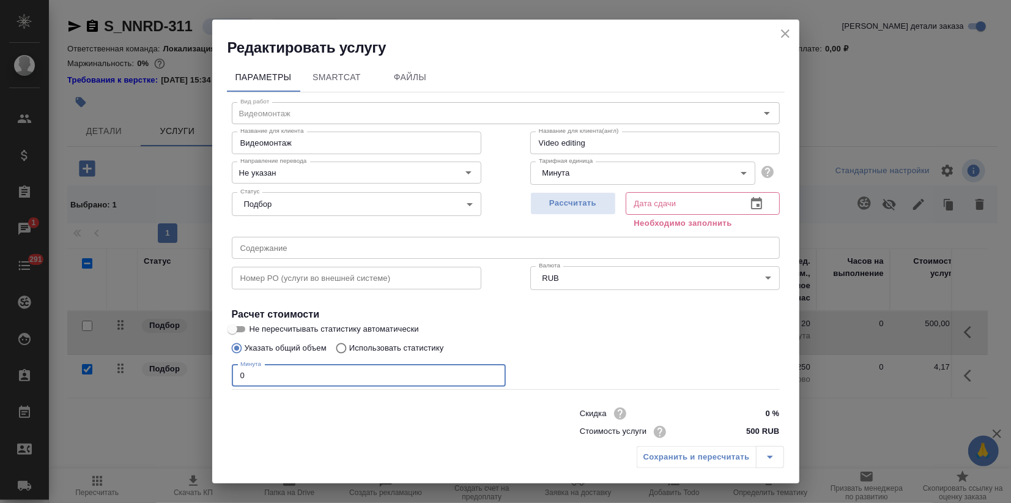
drag, startPoint x: 205, startPoint y: 386, endPoint x: 153, endPoint y: 378, distance: 52.6
click at [163, 386] on div "Редактировать услугу Параметры SmartCat Файлы Вид работ Видеомонтаж Вид работ Н…" at bounding box center [505, 251] width 1011 height 503
type input "4"
click at [543, 203] on span "Рассчитать" at bounding box center [573, 203] width 72 height 14
type input "09.10.2025 10:12"
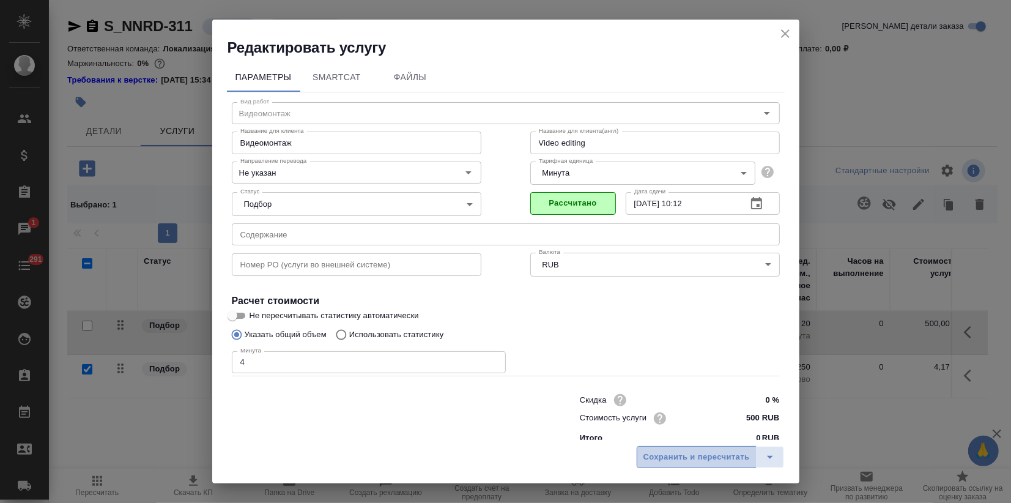
click at [693, 463] on span "Сохранить и пересчитать" at bounding box center [696, 457] width 106 height 14
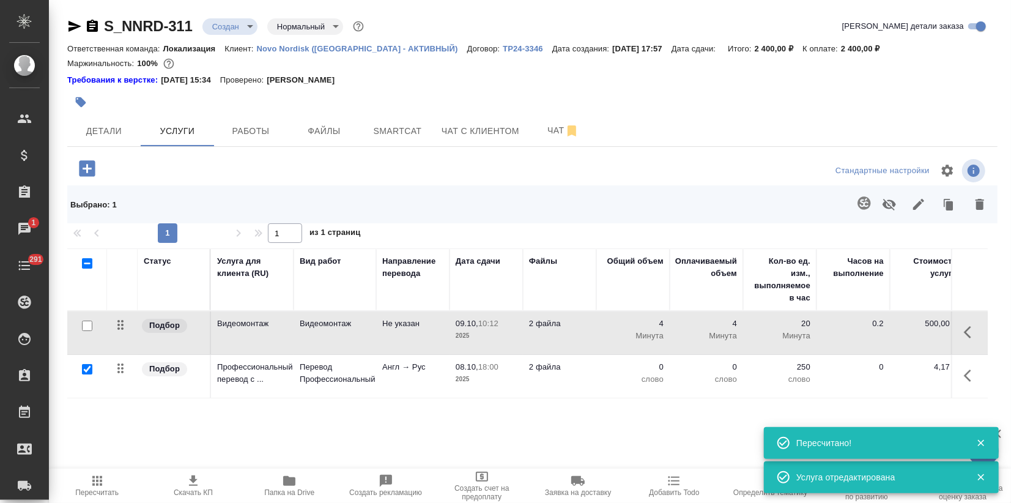
click at [224, 371] on p "Профессиональный перевод с ..." at bounding box center [252, 373] width 70 height 24
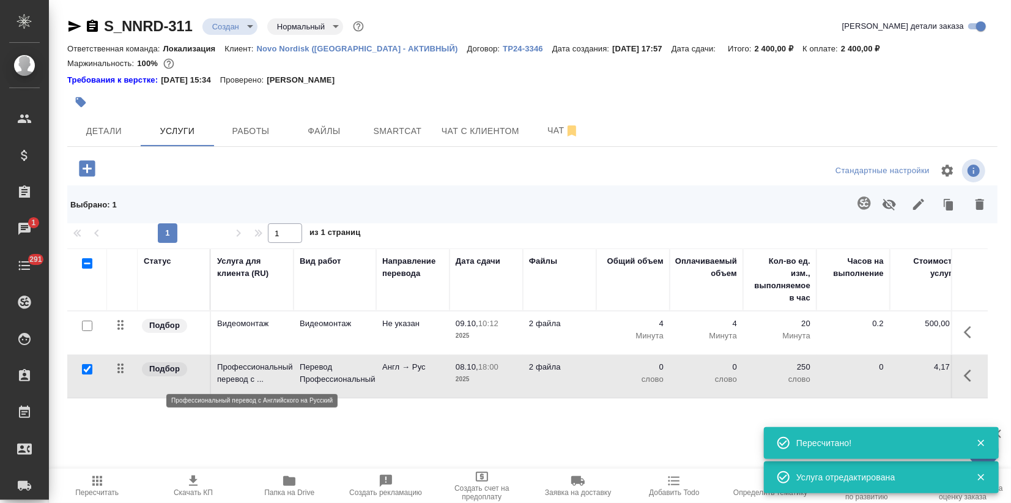
click at [224, 371] on p "Профессиональный перевод с ..." at bounding box center [252, 373] width 70 height 24
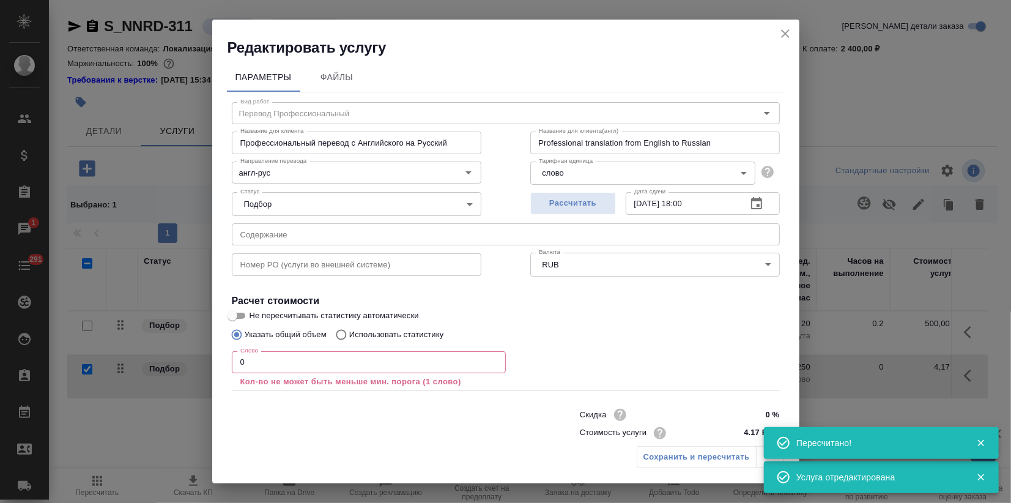
click at [355, 336] on p "Использовать статистику" at bounding box center [396, 334] width 95 height 12
click at [349, 336] on input "Использовать статистику" at bounding box center [340, 334] width 20 height 23
radio input "true"
radio input "false"
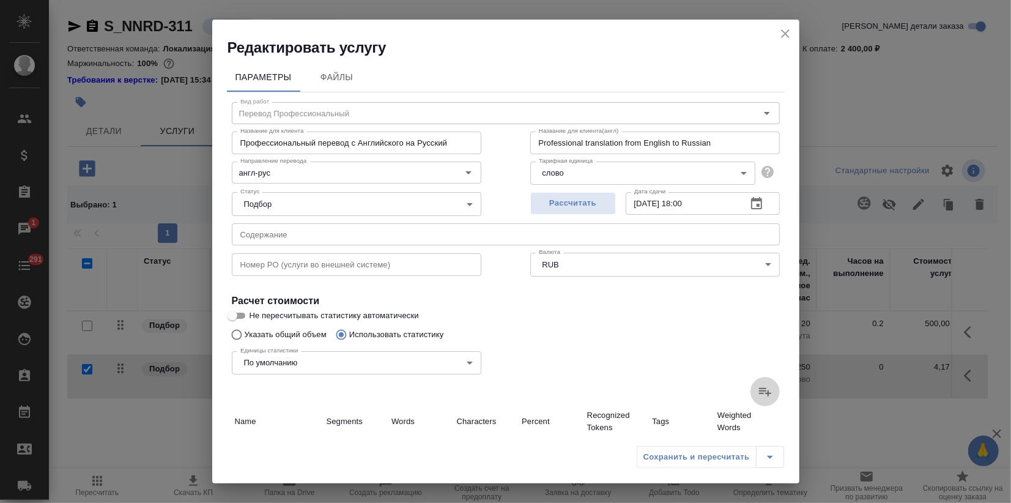
click at [767, 393] on label at bounding box center [764, 391] width 29 height 29
click at [0, 0] on input "file" at bounding box center [0, 0] width 0 height 0
type input "58"
type input "659"
type input "3501"
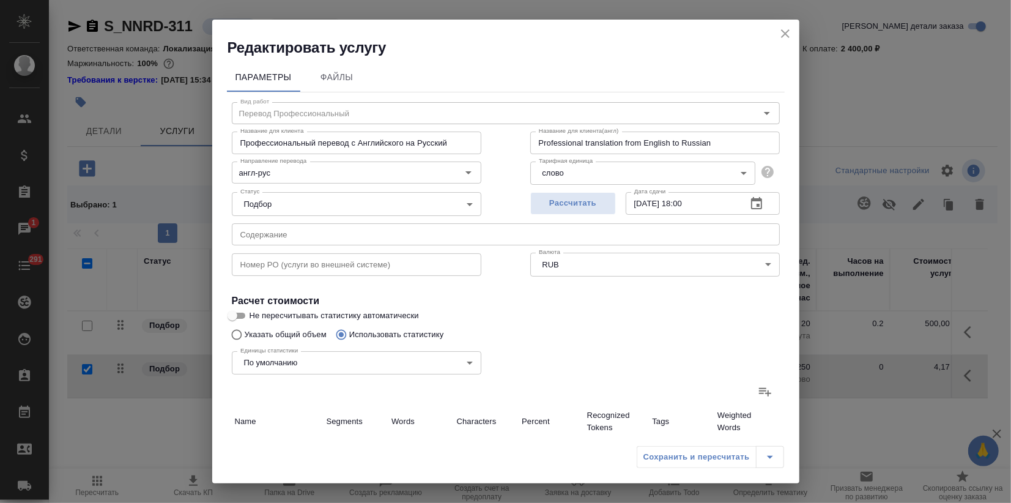
type input "58"
type input "659"
type input "3501"
type input "58"
type input "659"
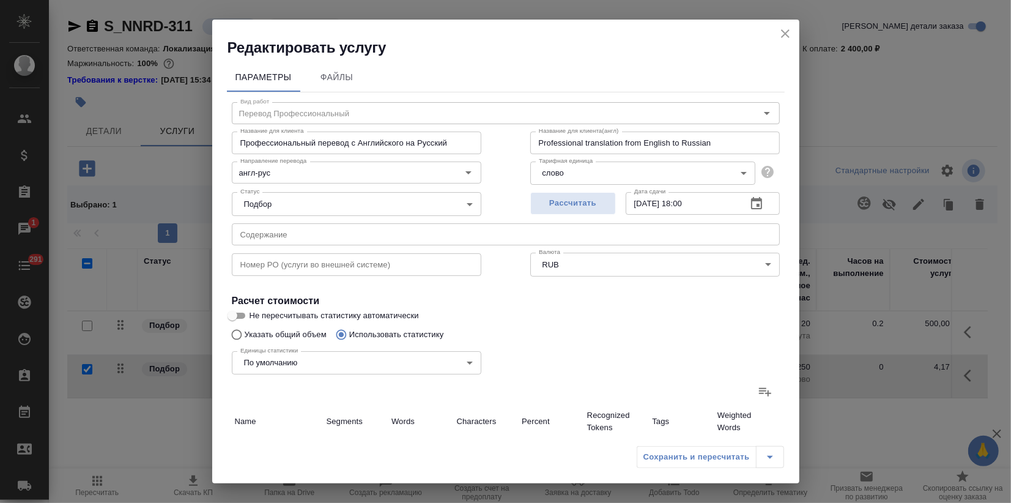
type input "3501"
click at [672, 326] on div "Единицы статистики По умолчанию default Единицы статистики" at bounding box center [505, 361] width 597 height 79
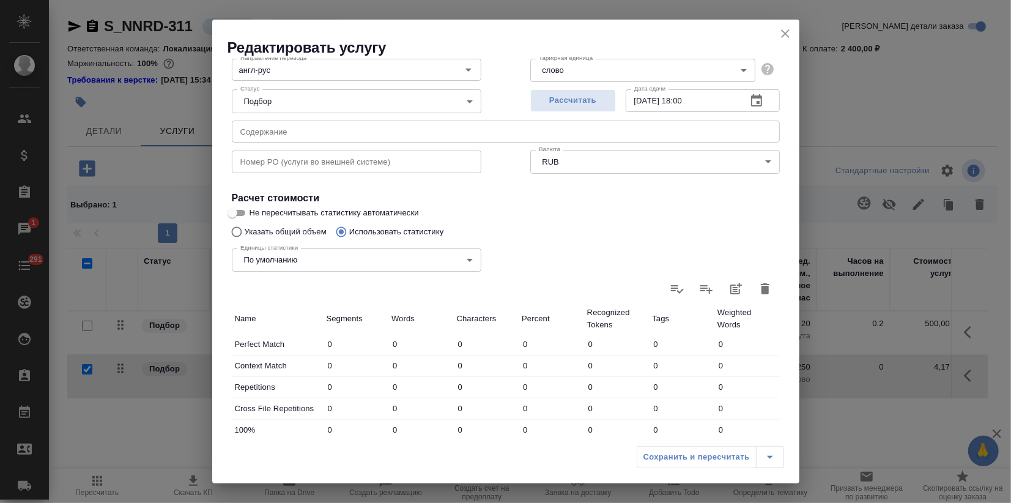
scroll to position [330, 0]
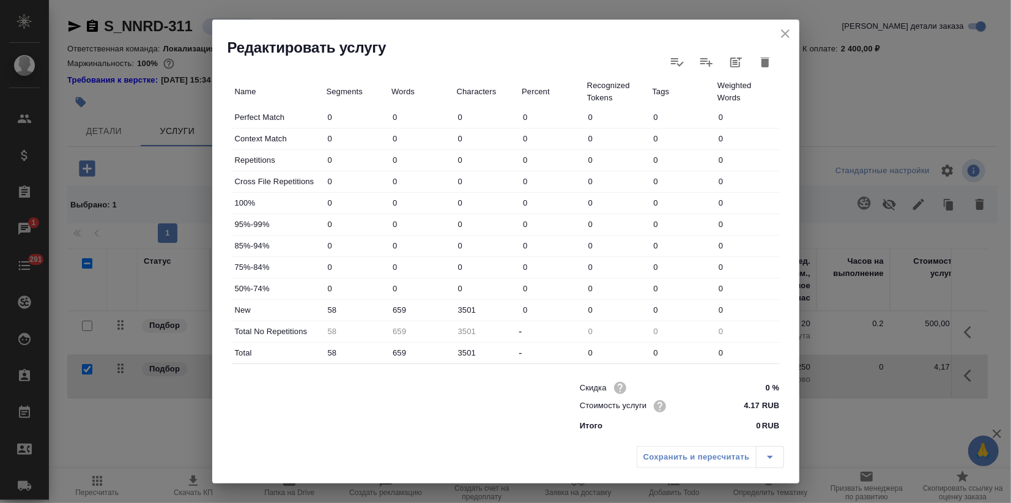
click at [780, 32] on icon "close" at bounding box center [785, 33] width 15 height 15
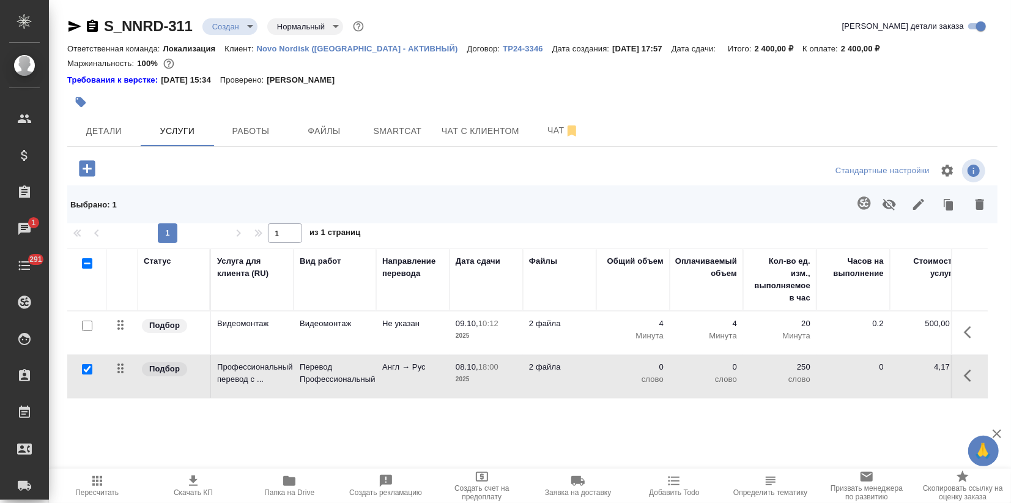
click at [89, 174] on icon "button" at bounding box center [87, 168] width 16 height 16
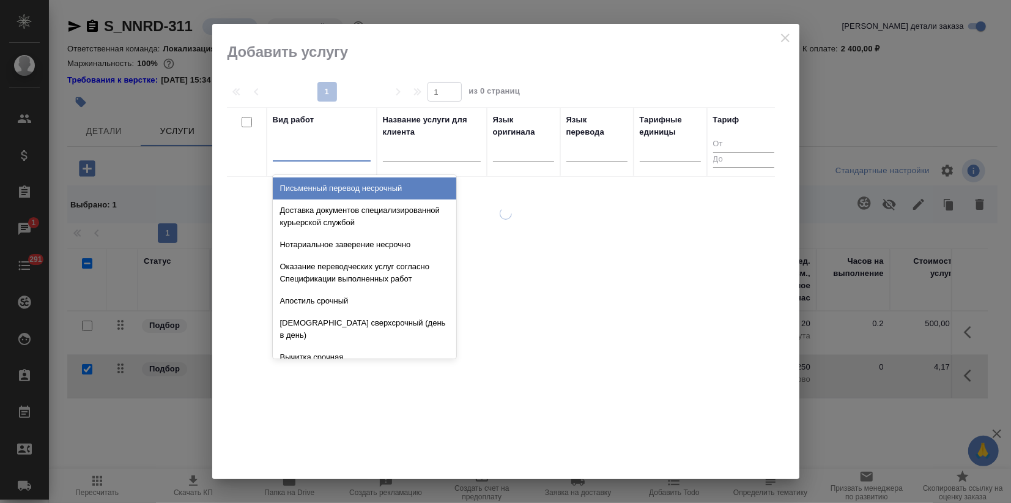
click at [347, 158] on div at bounding box center [322, 149] width 98 height 23
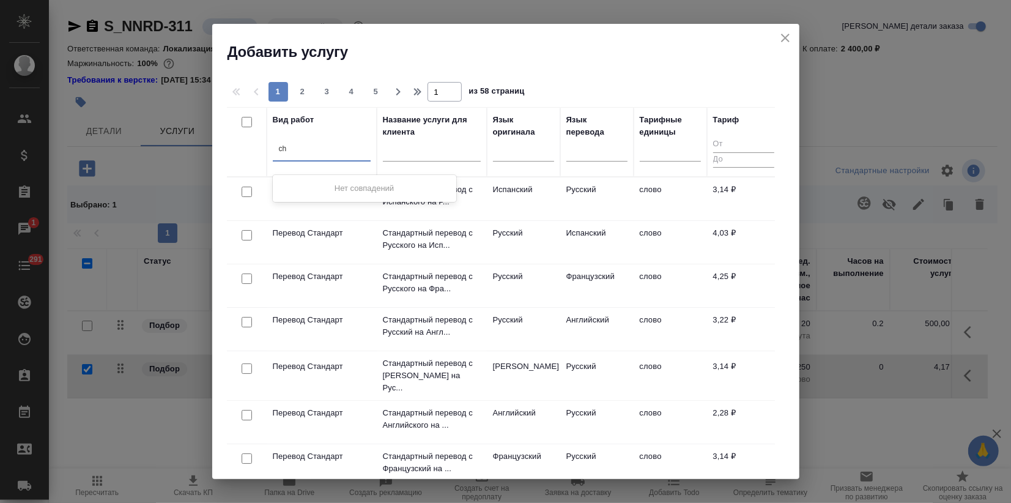
type input "c"
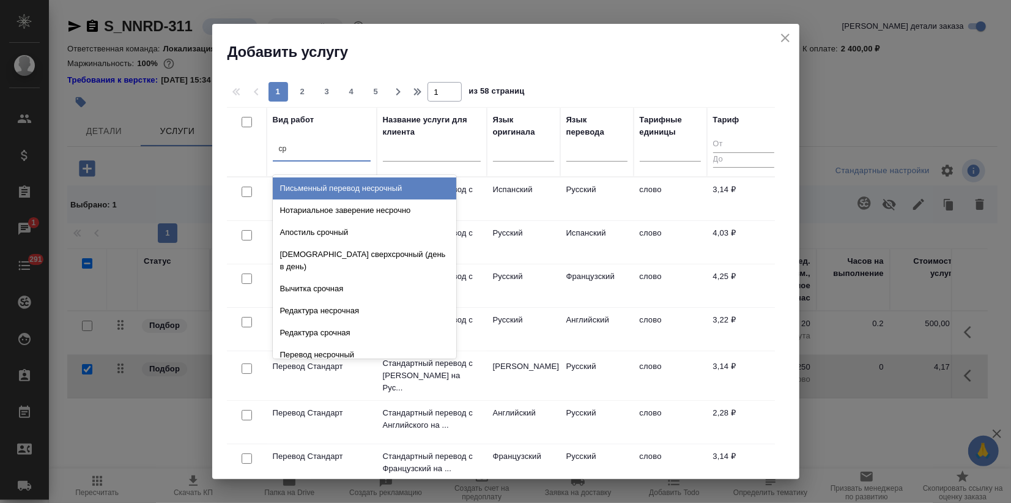
type input "сре"
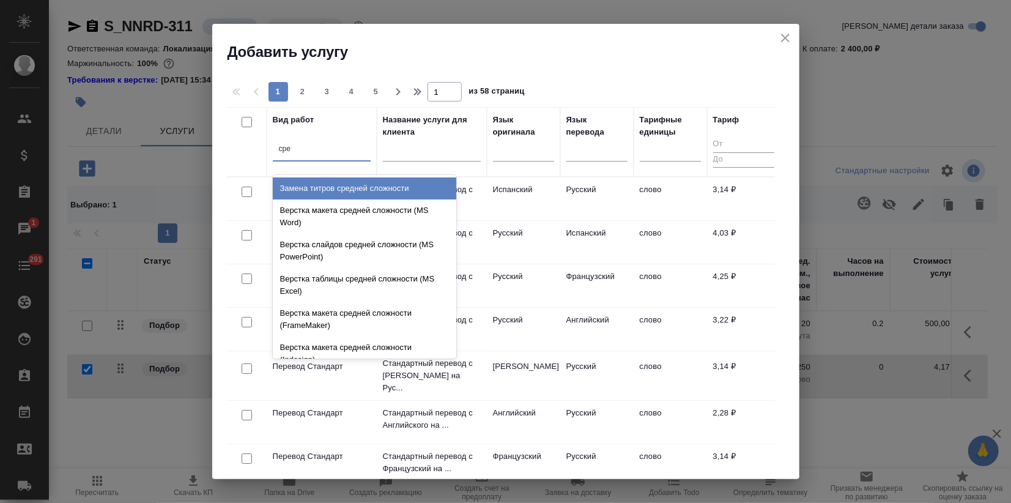
click at [349, 183] on div "Замена титров средней сложности" at bounding box center [364, 188] width 183 height 22
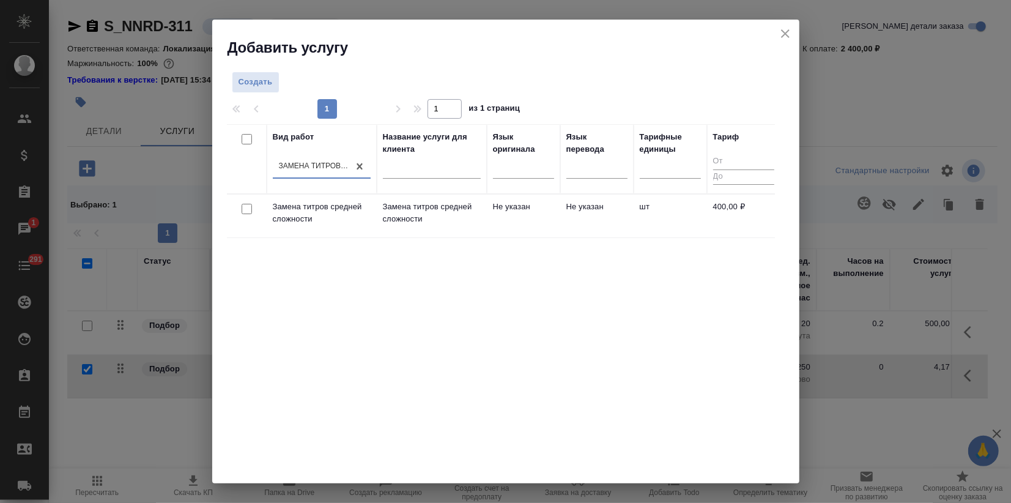
click at [383, 343] on div "Вид работ option Замена титров средней сложности, selected. 0 results available…" at bounding box center [501, 307] width 548 height 367
click at [432, 223] on p "Замена титров средней сложности" at bounding box center [432, 213] width 98 height 24
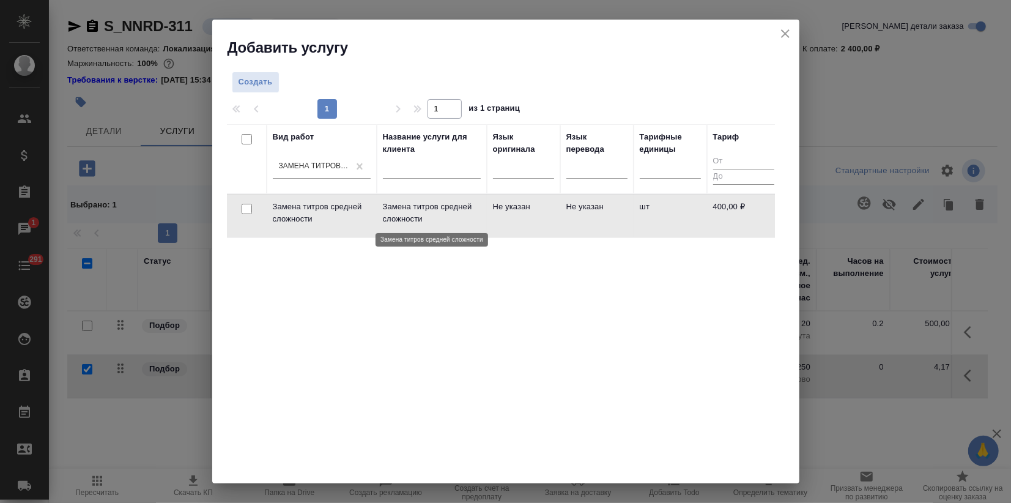
click at [432, 223] on p "Замена титров средней сложности" at bounding box center [432, 213] width 98 height 24
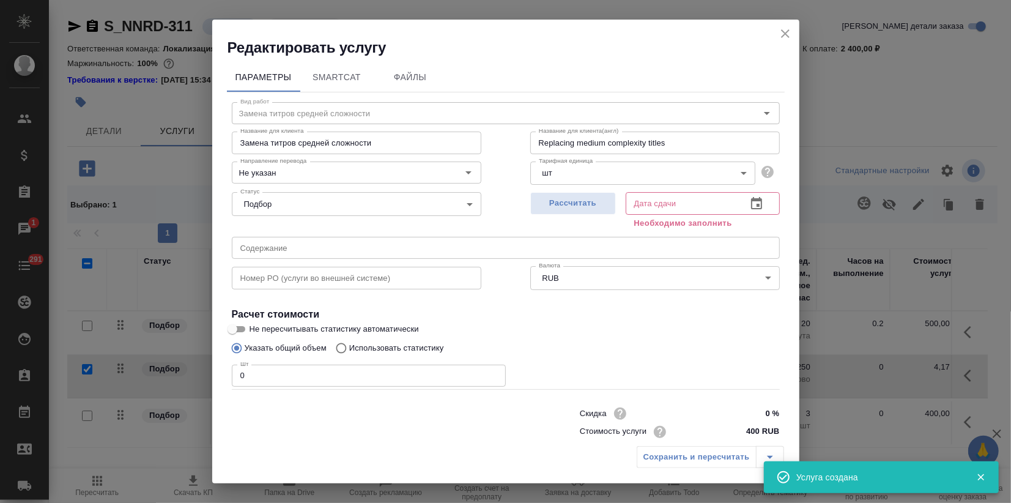
drag, startPoint x: 247, startPoint y: 380, endPoint x: 22, endPoint y: 399, distance: 225.7
click at [72, 396] on div "Редактировать услугу Параметры SmartCat Файлы Вид работ Замена титров средней с…" at bounding box center [505, 251] width 1011 height 503
type input "5"
click at [550, 213] on button "Рассчитать" at bounding box center [573, 203] width 86 height 23
type input "09.10.2025 11:40"
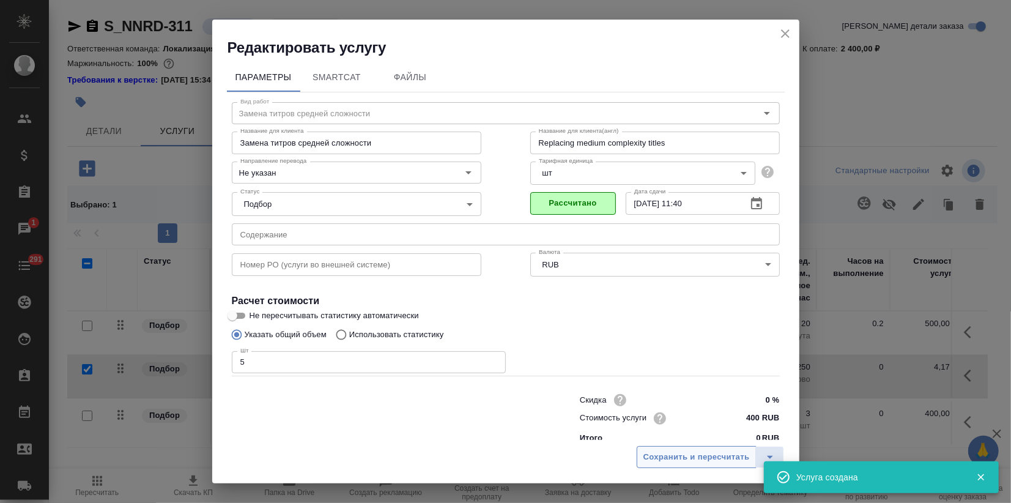
click at [670, 457] on span "Сохранить и пересчитать" at bounding box center [696, 457] width 106 height 14
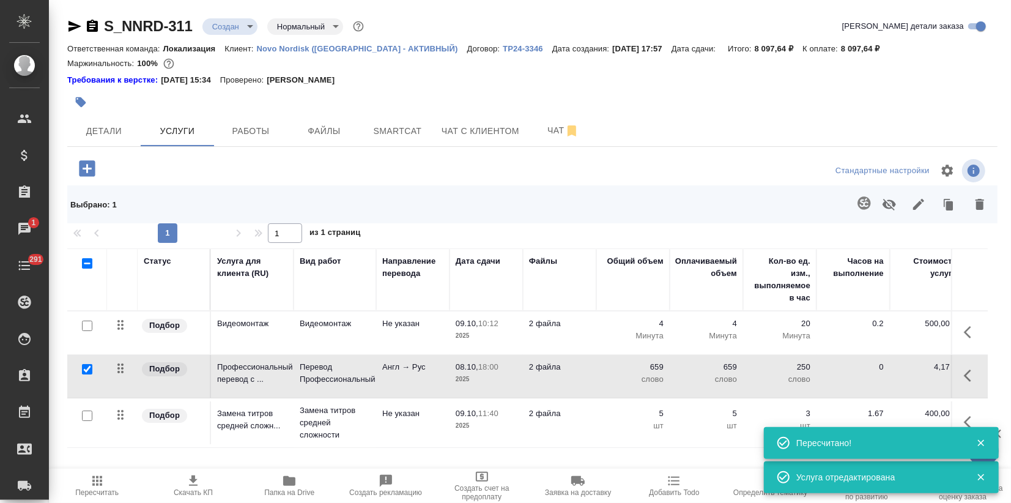
scroll to position [39, 0]
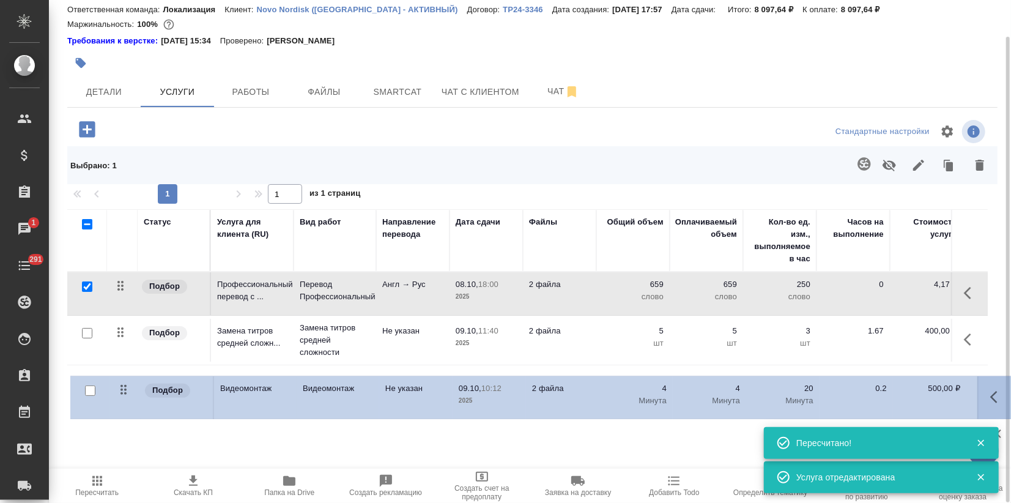
drag, startPoint x: 114, startPoint y: 286, endPoint x: 113, endPoint y: 371, distance: 85.0
click at [116, 377] on table "Статус Услуга для клиента (RU) Вид работ Направление перевода Дата сдачи Файлы …" at bounding box center [643, 308] width 1153 height 199
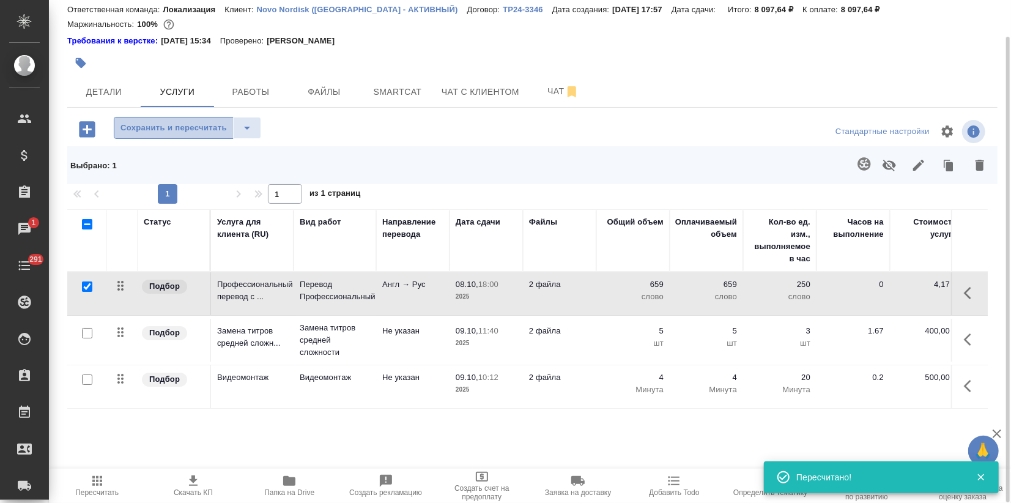
click at [171, 127] on span "Сохранить и пересчитать" at bounding box center [173, 128] width 106 height 14
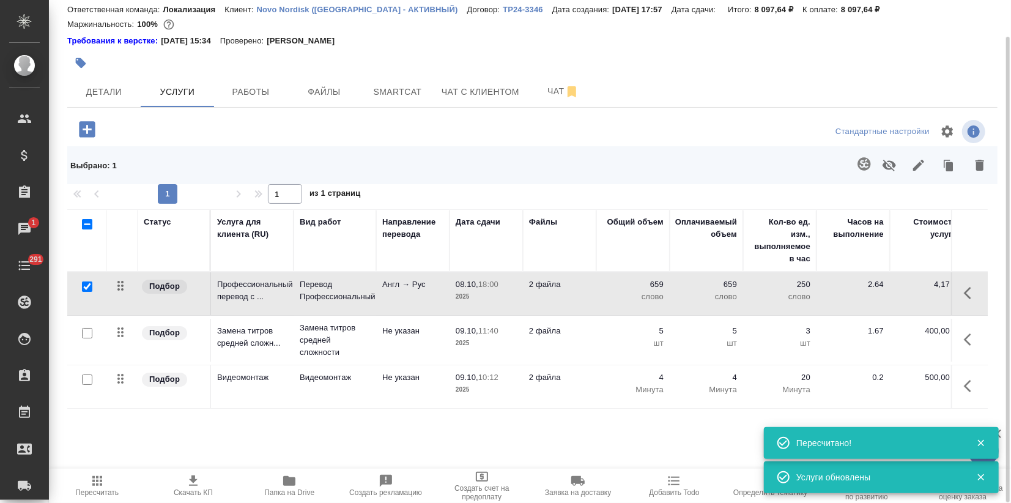
click at [89, 286] on input "checkbox" at bounding box center [87, 286] width 10 height 10
checkbox input "false"
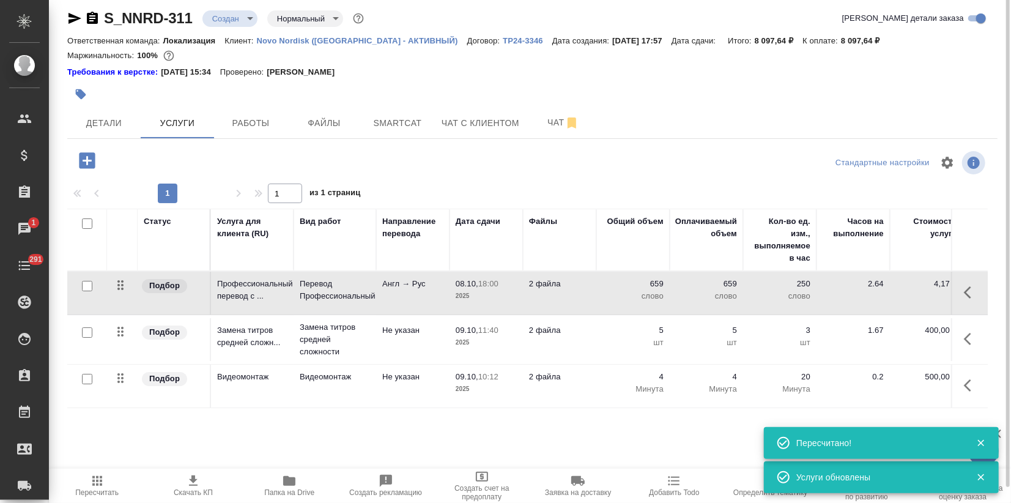
scroll to position [0, 0]
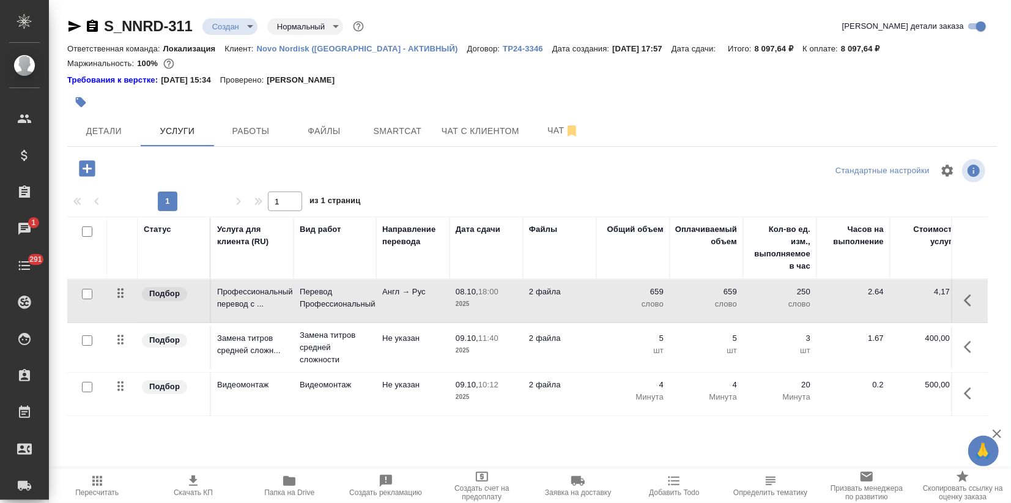
click at [86, 163] on icon "button" at bounding box center [87, 168] width 16 height 16
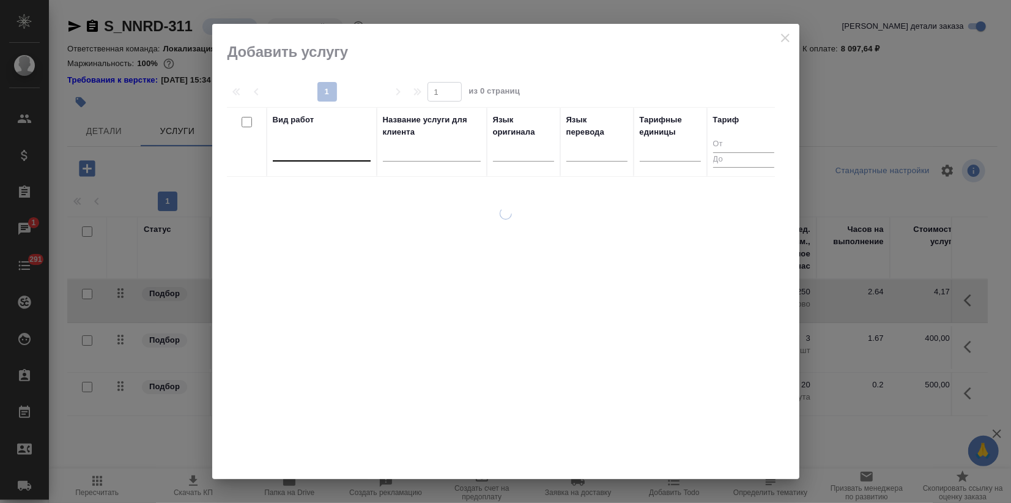
click at [292, 152] on div at bounding box center [322, 149] width 98 height 18
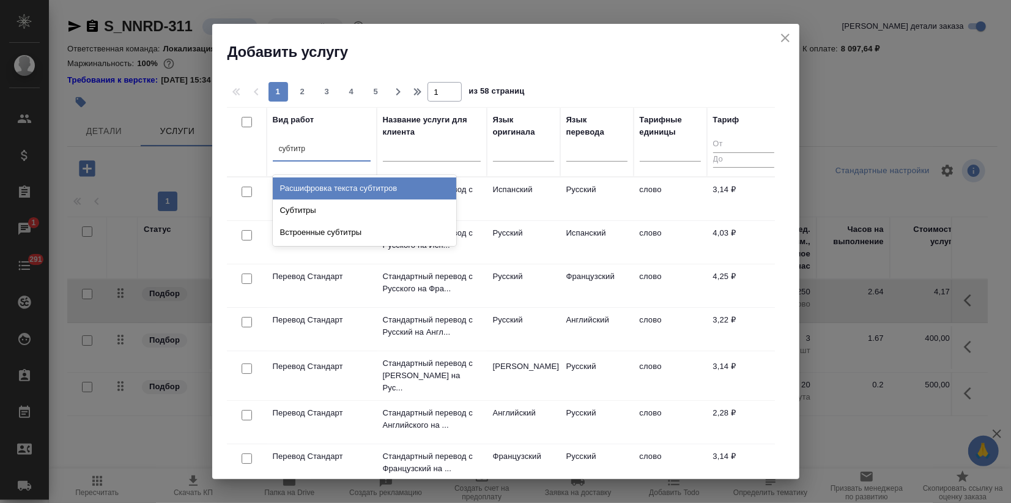
type input "субтитры"
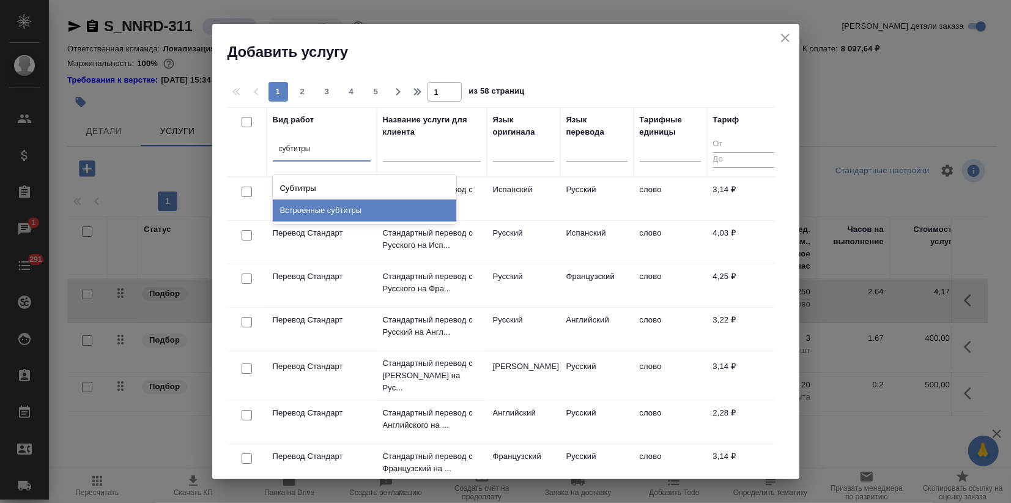
click at [306, 204] on div "Встроенные субтитры" at bounding box center [364, 210] width 183 height 22
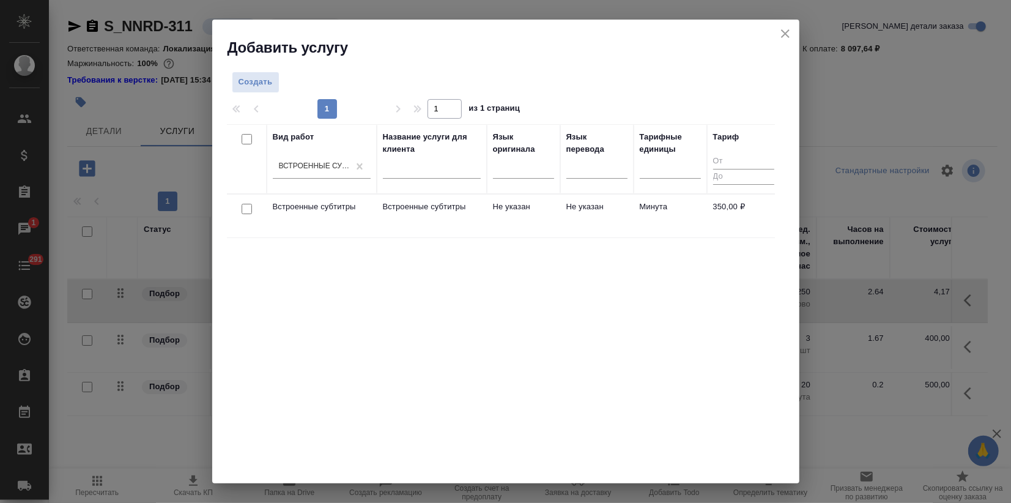
drag, startPoint x: 375, startPoint y: 396, endPoint x: 338, endPoint y: 404, distance: 38.9
click at [375, 396] on div "Вид работ Встроенные субтитры Название услуги для клиента Язык оригинала Язык п…" at bounding box center [501, 307] width 548 height 367
click at [324, 204] on p "Встроенные субтитры" at bounding box center [322, 207] width 98 height 12
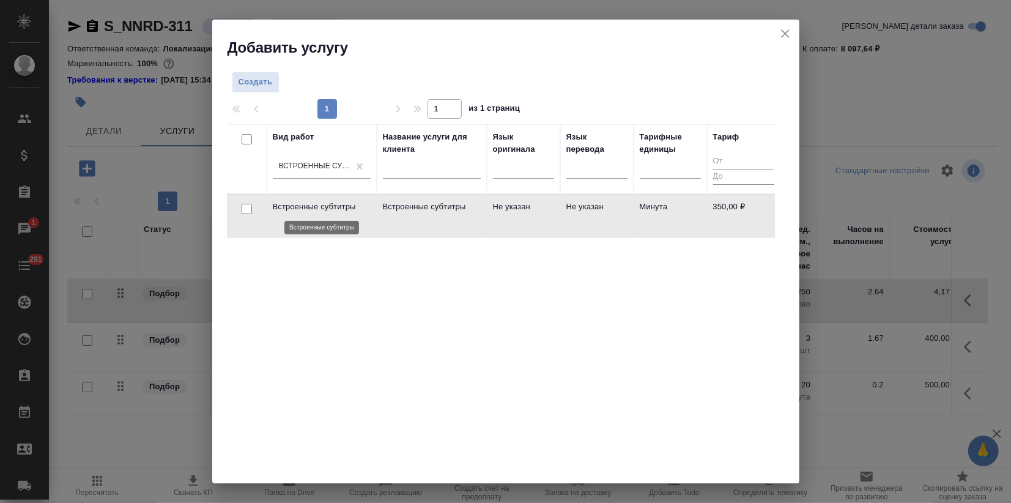
click at [324, 204] on p "Встроенные субтитры" at bounding box center [322, 207] width 98 height 12
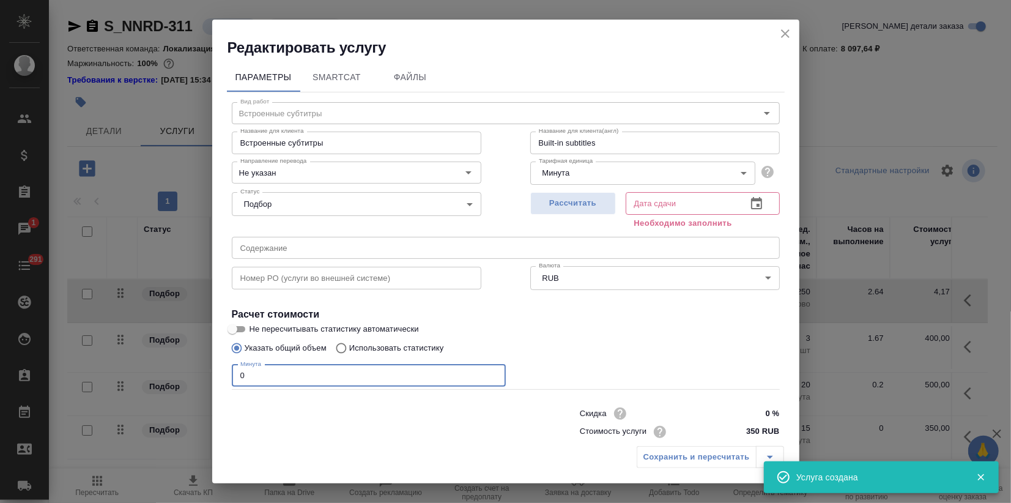
drag, startPoint x: 249, startPoint y: 369, endPoint x: 169, endPoint y: 378, distance: 80.6
click at [177, 378] on div "Редактировать услугу Параметры SmartCat Файлы Вид работ Встроенные субтитры Вид…" at bounding box center [505, 251] width 1011 height 503
type input "4"
click at [583, 208] on span "Рассчитать" at bounding box center [573, 203] width 72 height 14
type input "09.10.2025 10:16"
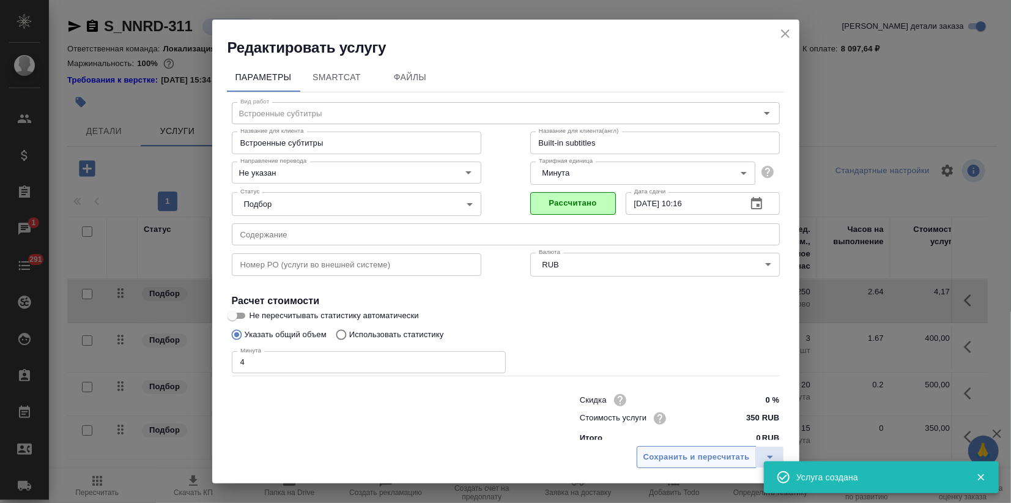
click at [679, 464] on button "Сохранить и пересчитать" at bounding box center [696, 457] width 120 height 22
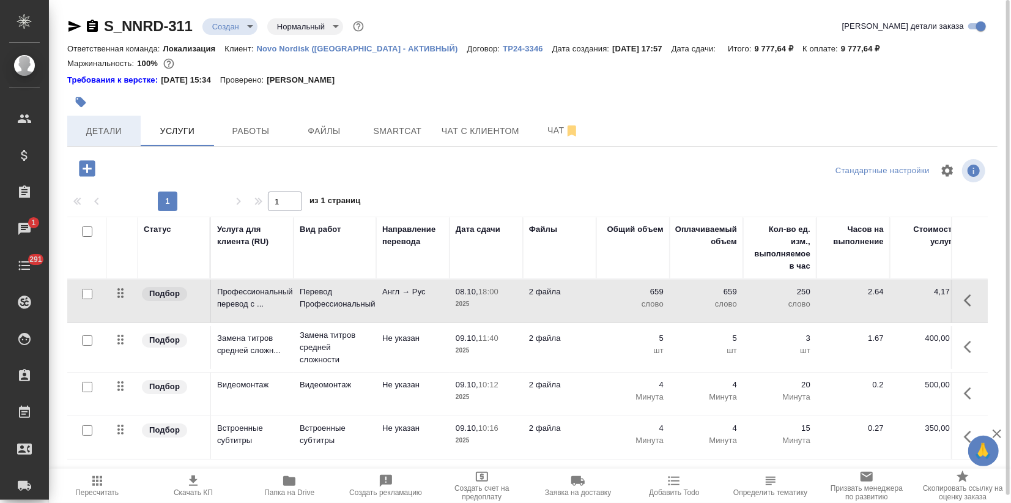
drag, startPoint x: 79, startPoint y: 126, endPoint x: 103, endPoint y: 141, distance: 28.0
click at [79, 125] on span "Детали" at bounding box center [104, 131] width 59 height 15
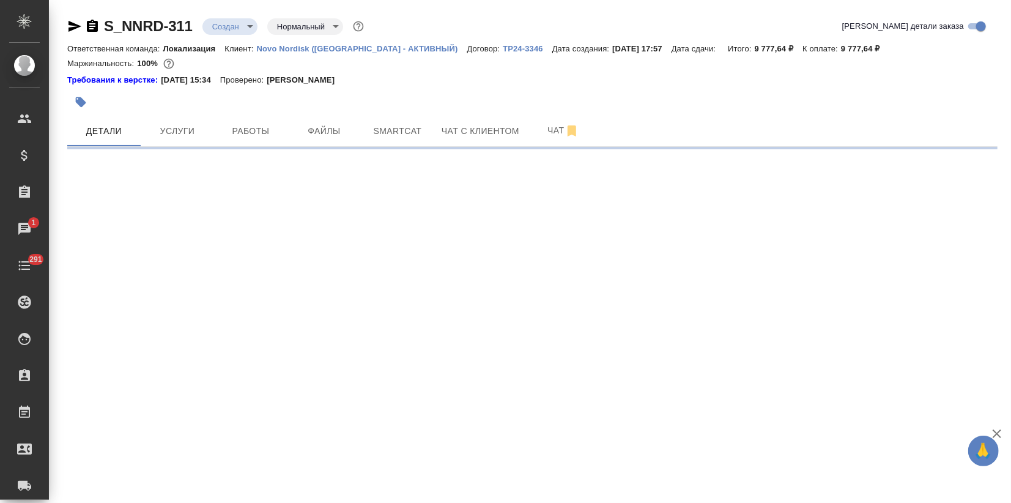
select select "RU"
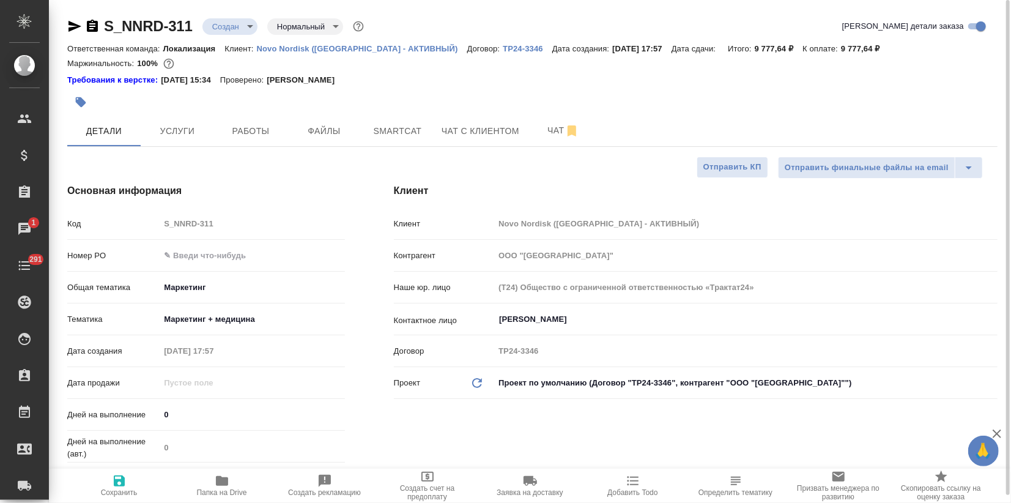
type textarea "x"
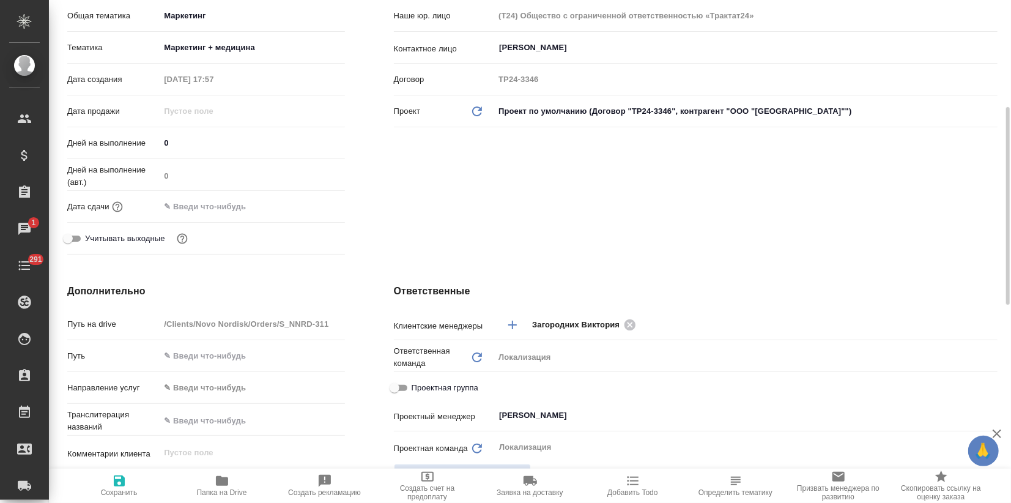
click at [193, 212] on input "text" at bounding box center [213, 206] width 107 height 18
click at [304, 205] on icon "button" at bounding box center [309, 205] width 11 height 12
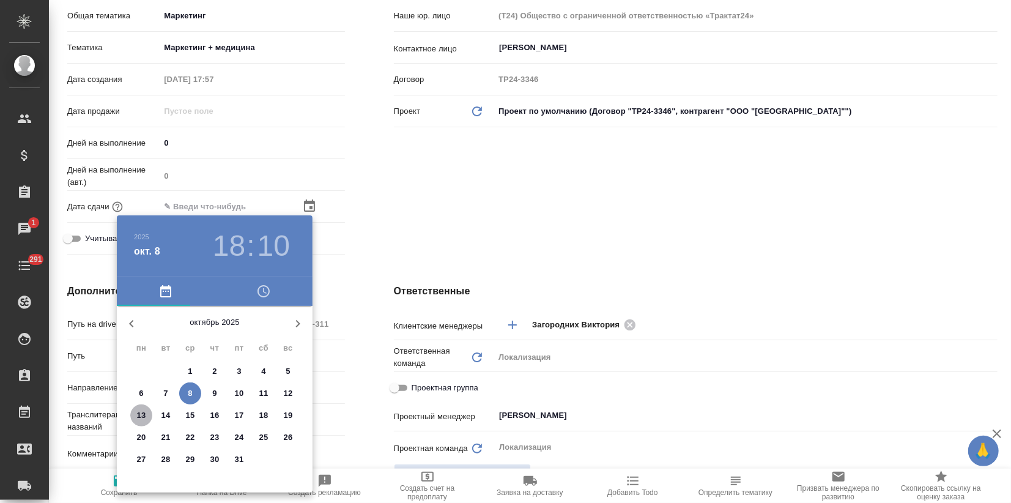
click at [147, 410] on span "13" at bounding box center [141, 415] width 22 height 12
type input "13.10.2025 18:10"
type textarea "x"
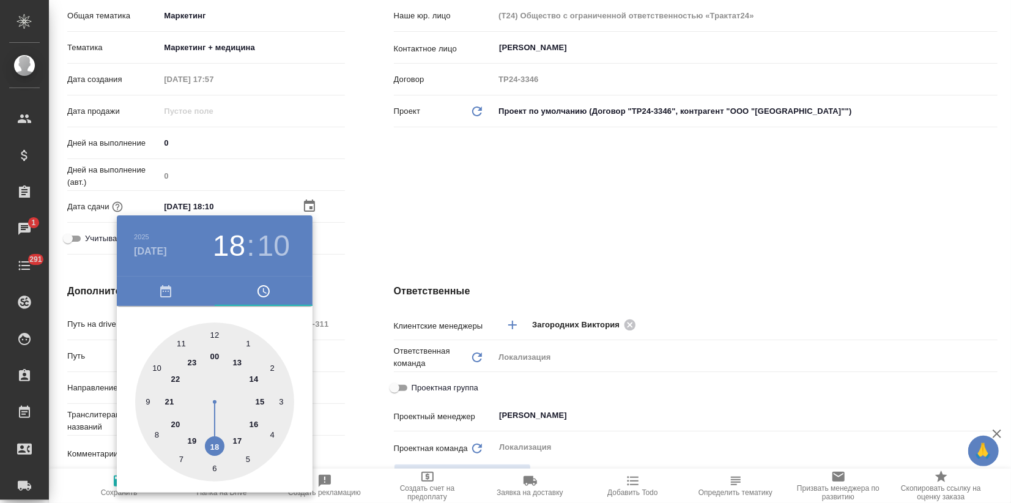
click at [215, 354] on div at bounding box center [214, 401] width 159 height 159
type input "13.10.2025 00:10"
type textarea "x"
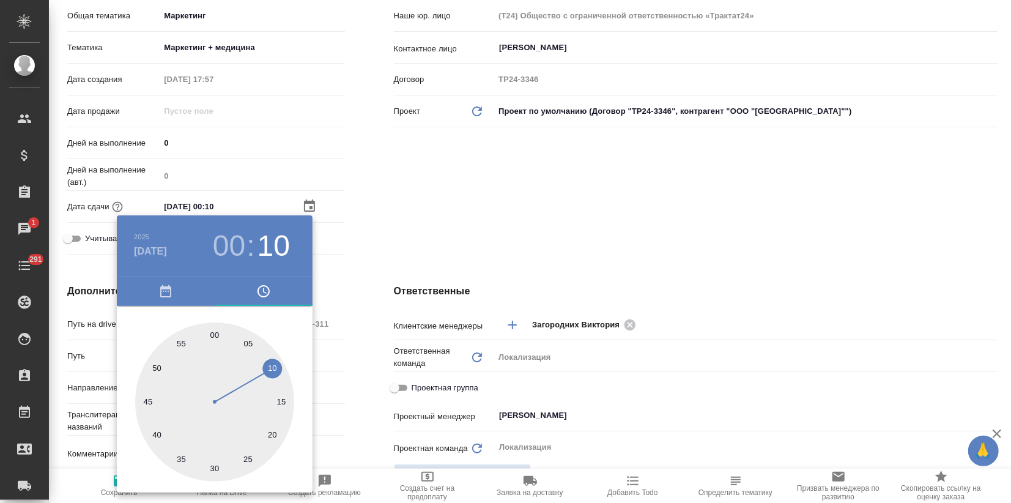
drag, startPoint x: 509, startPoint y: 240, endPoint x: 278, endPoint y: 335, distance: 250.6
click at [509, 240] on div at bounding box center [505, 251] width 1011 height 503
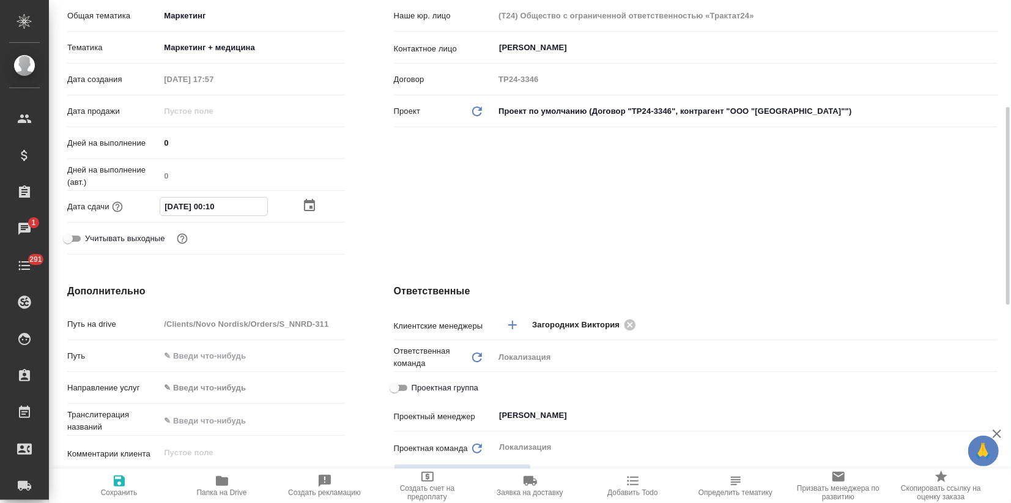
click at [212, 204] on input "13.10.2025 00:10" at bounding box center [213, 206] width 107 height 18
drag, startPoint x: 207, startPoint y: 205, endPoint x: 245, endPoint y: 205, distance: 37.9
click at [245, 205] on input "13.10.2025 00:10" at bounding box center [213, 206] width 107 height 18
click at [301, 206] on div "13.10.2025 00:10" at bounding box center [252, 206] width 185 height 19
click at [308, 205] on icon "button" at bounding box center [309, 206] width 15 height 15
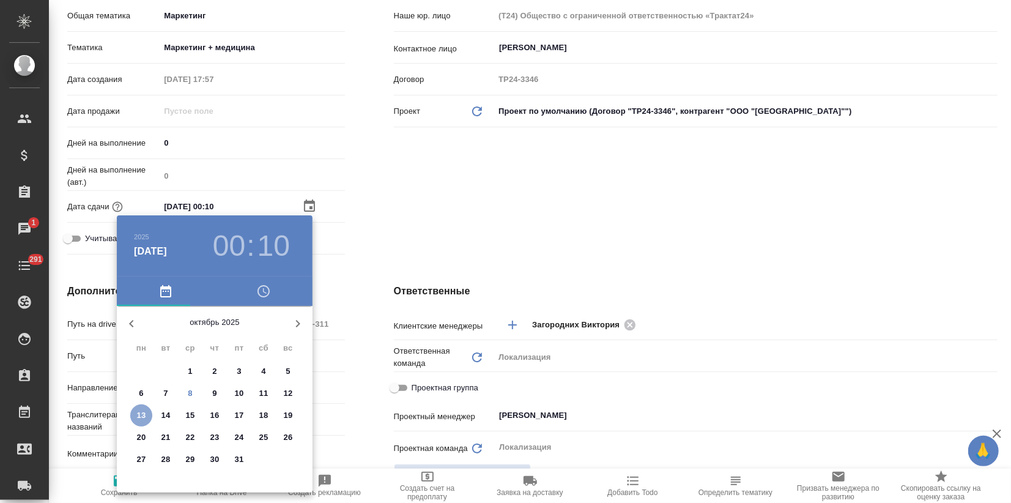
click at [143, 411] on p "13" at bounding box center [141, 415] width 9 height 12
type textarea "x"
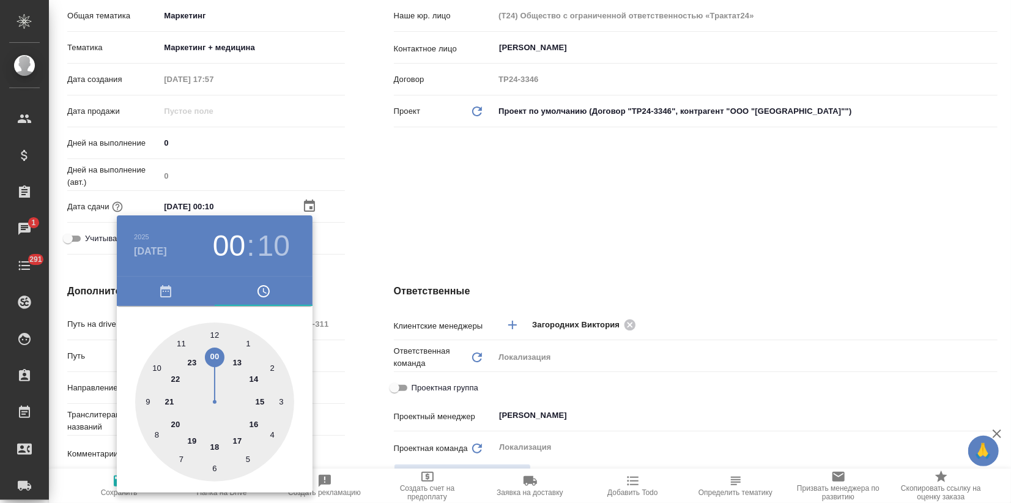
click at [213, 448] on div at bounding box center [214, 401] width 159 height 159
type input "13.10.2025 18:10"
type textarea "x"
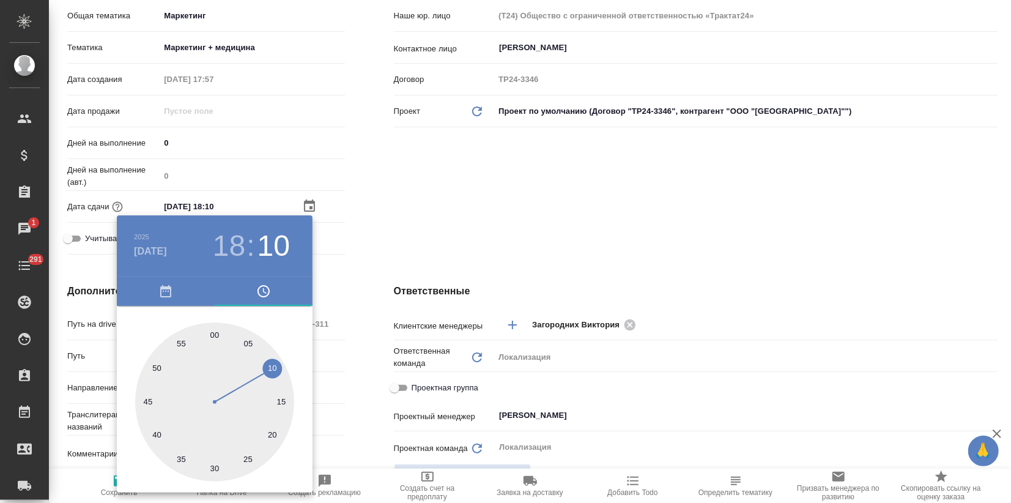
click at [214, 330] on div at bounding box center [214, 401] width 159 height 159
type input "13.10.2025 18:00"
type textarea "x"
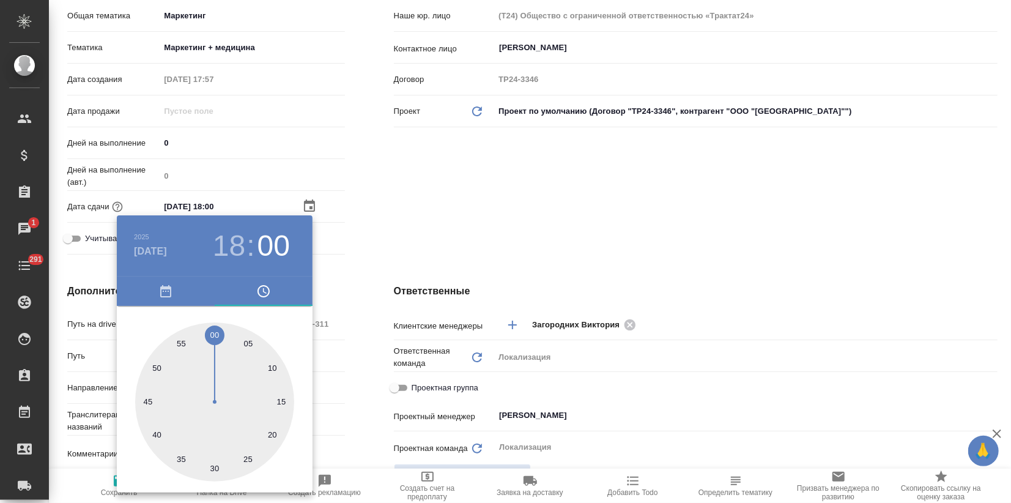
drag, startPoint x: 421, startPoint y: 234, endPoint x: 390, endPoint y: 245, distance: 32.3
click at [421, 234] on div at bounding box center [505, 251] width 1011 height 503
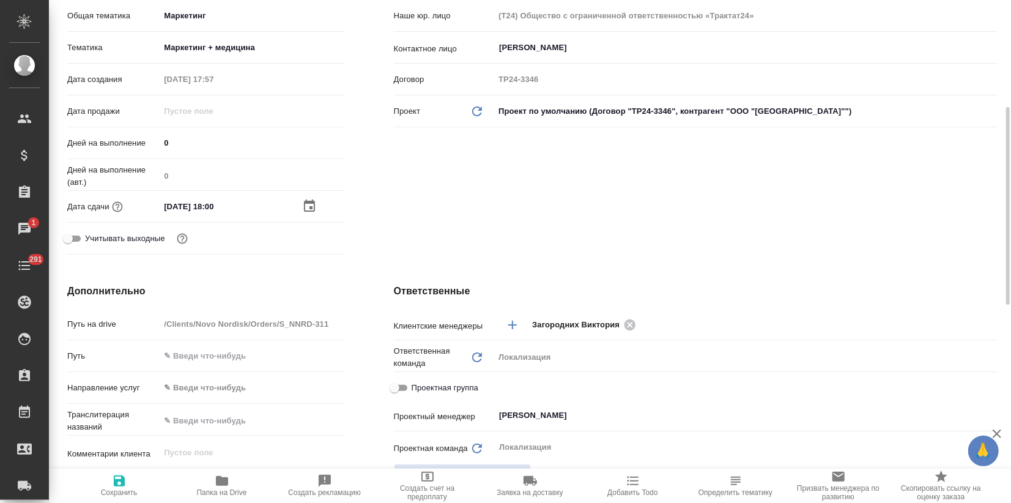
click at [114, 485] on icon "button" at bounding box center [119, 480] width 11 height 11
type textarea "x"
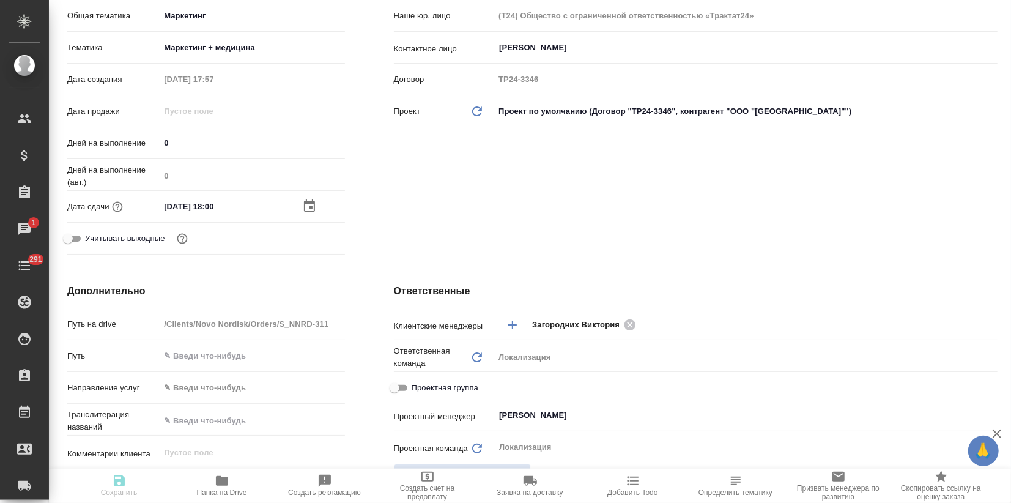
type textarea "x"
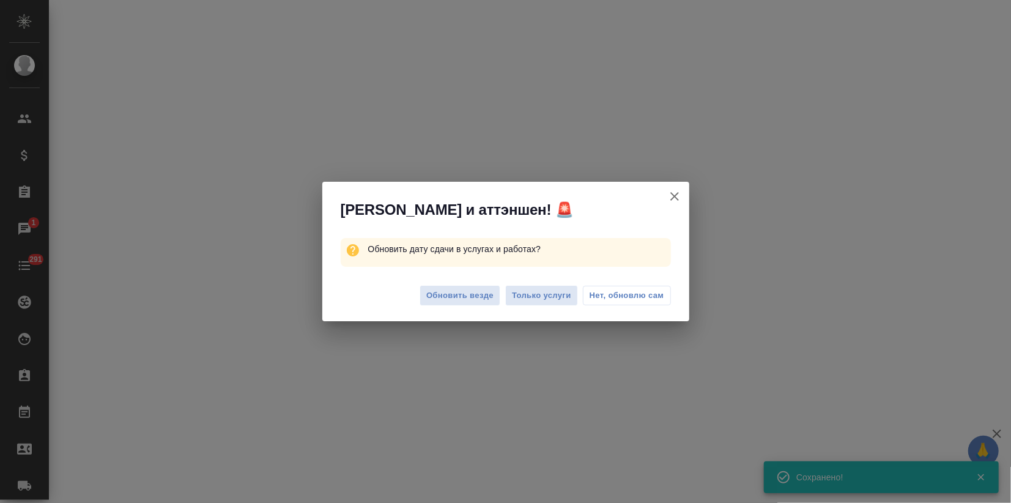
select select "RU"
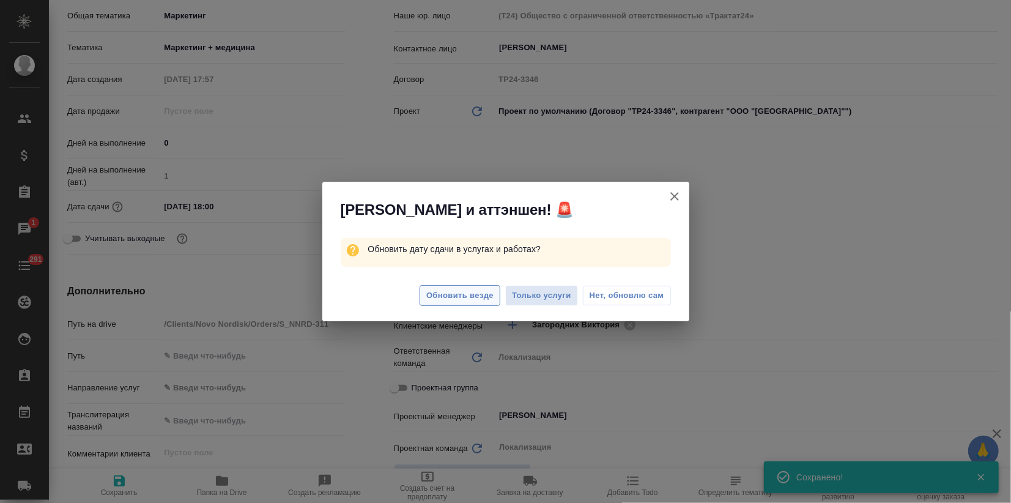
type textarea "x"
click at [444, 300] on span "Обновить везде" at bounding box center [459, 296] width 67 height 14
type textarea "x"
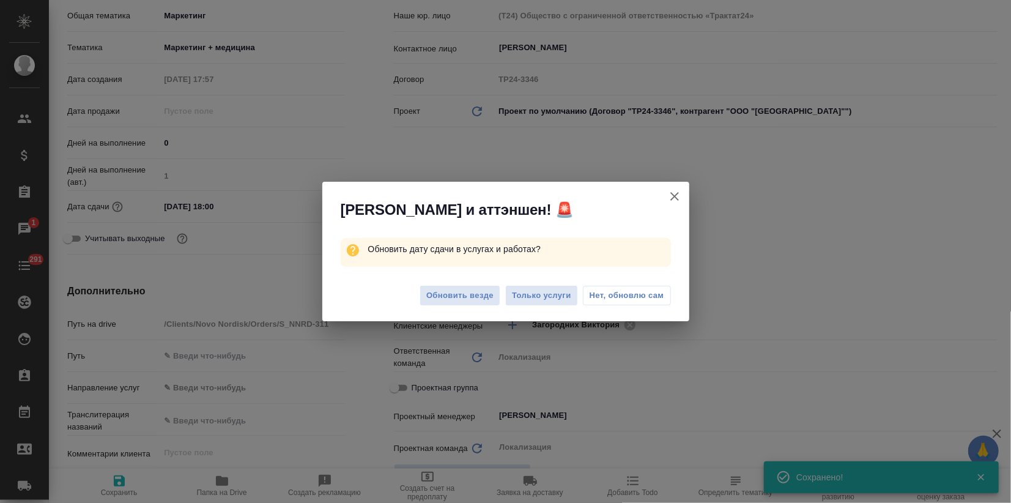
type textarea "x"
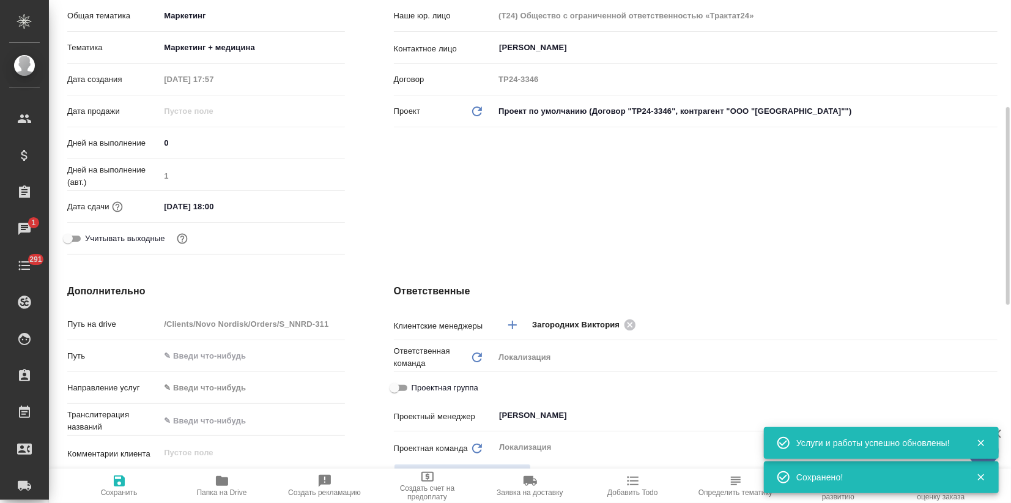
scroll to position [0, 0]
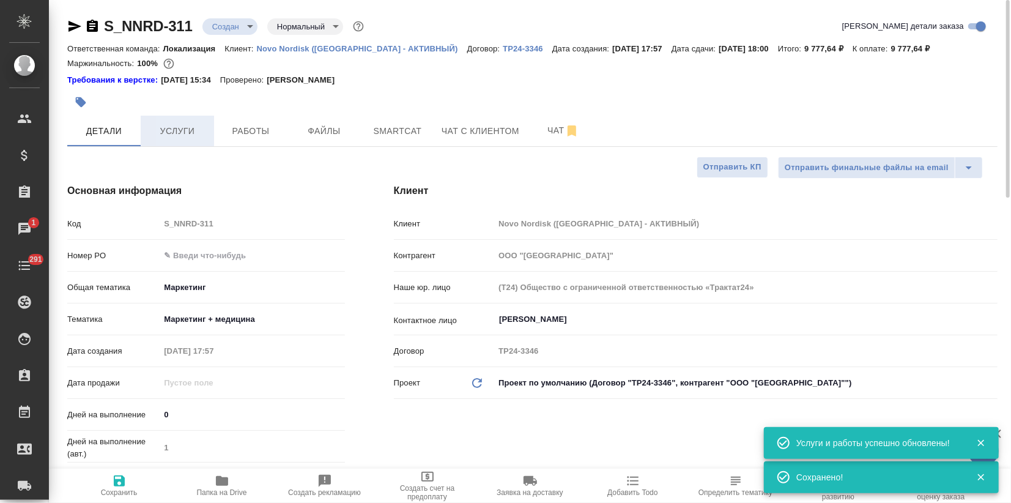
click at [161, 137] on span "Услуги" at bounding box center [177, 131] width 59 height 15
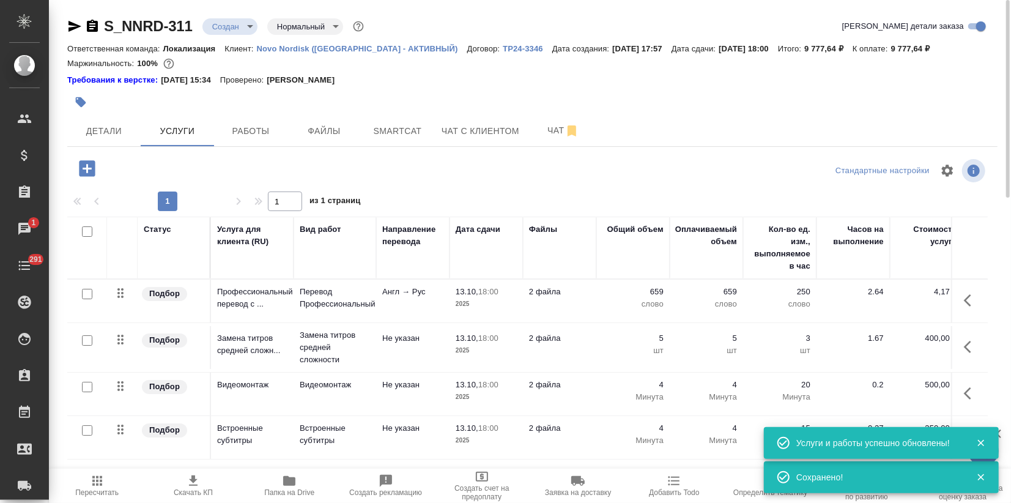
click at [204, 476] on span "Скачать КП" at bounding box center [192, 484] width 81 height 23
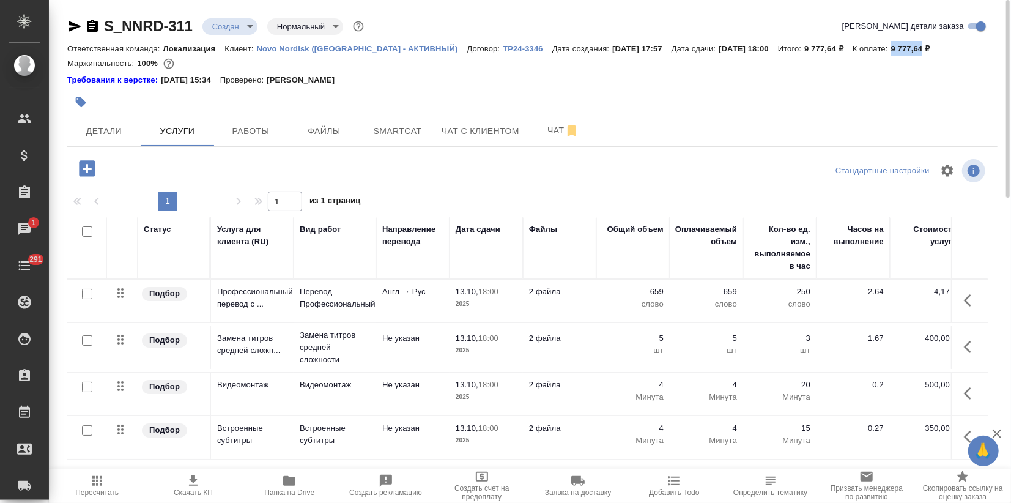
drag, startPoint x: 849, startPoint y: 44, endPoint x: 877, endPoint y: 50, distance: 29.3
click at [891, 50] on p "9 777,64 ₽" at bounding box center [915, 48] width 48 height 9
copy p "9 777,64"
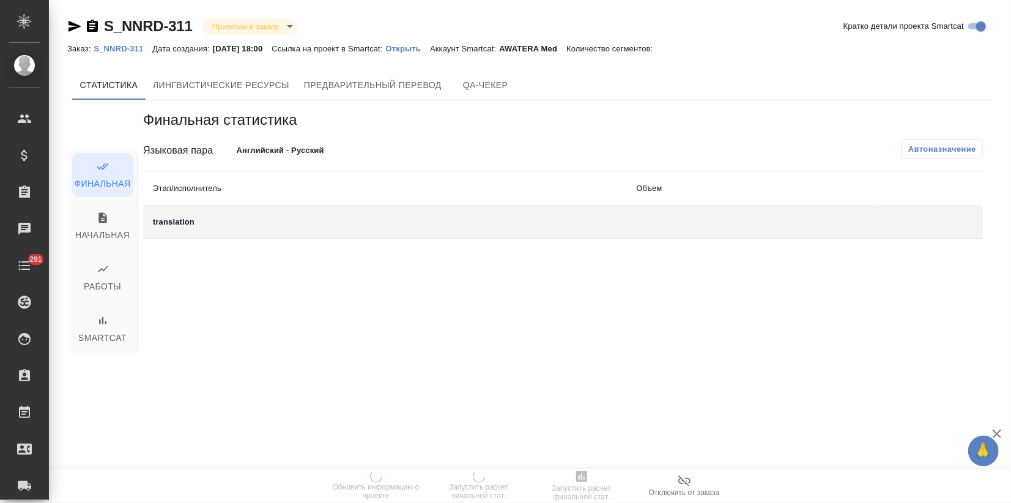
click at [422, 44] on p "Открыть" at bounding box center [408, 48] width 44 height 9
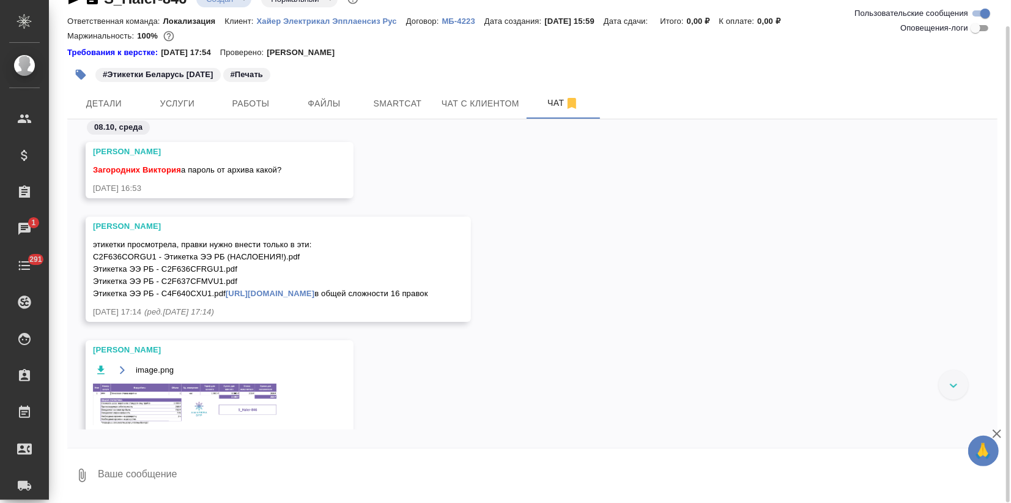
click at [184, 415] on img at bounding box center [184, 404] width 183 height 42
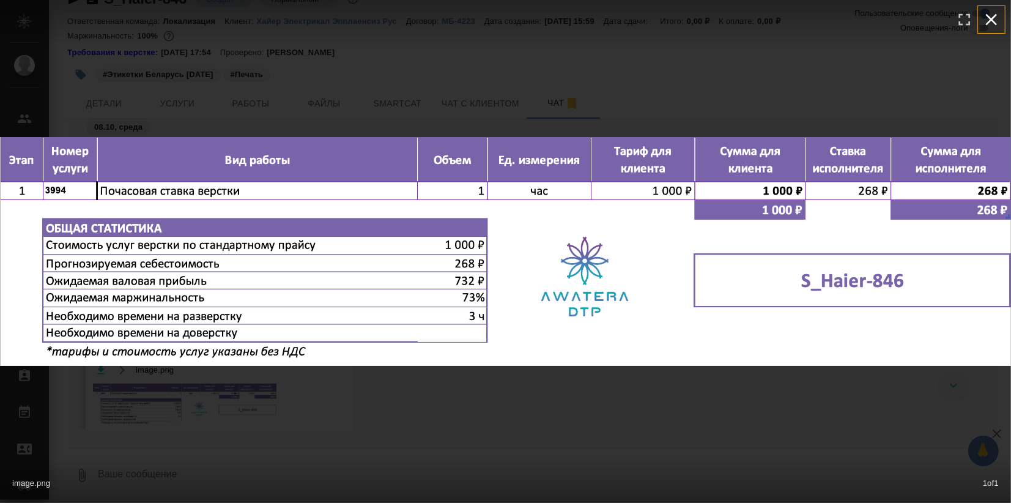
click at [993, 20] on icon "button" at bounding box center [992, 20] width 12 height 12
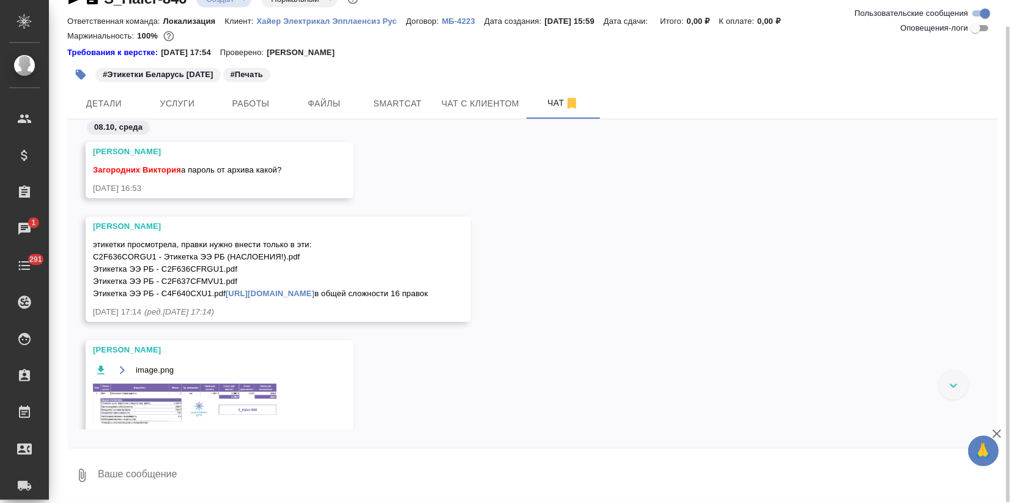
drag, startPoint x: 108, startPoint y: 249, endPoint x: 225, endPoint y: 312, distance: 132.7
click at [225, 300] on div "этикетки просмотрела, правки нужно внести только в эти: C2F636CORGU1 - Этикетка…" at bounding box center [260, 267] width 335 height 64
copy span "этикетки просмотрела, правки нужно внести только в эти: C2F636CORGU1 - Этикетка…"
click at [130, 467] on textarea at bounding box center [547, 475] width 901 height 42
type textarea "Спасибо большое!"
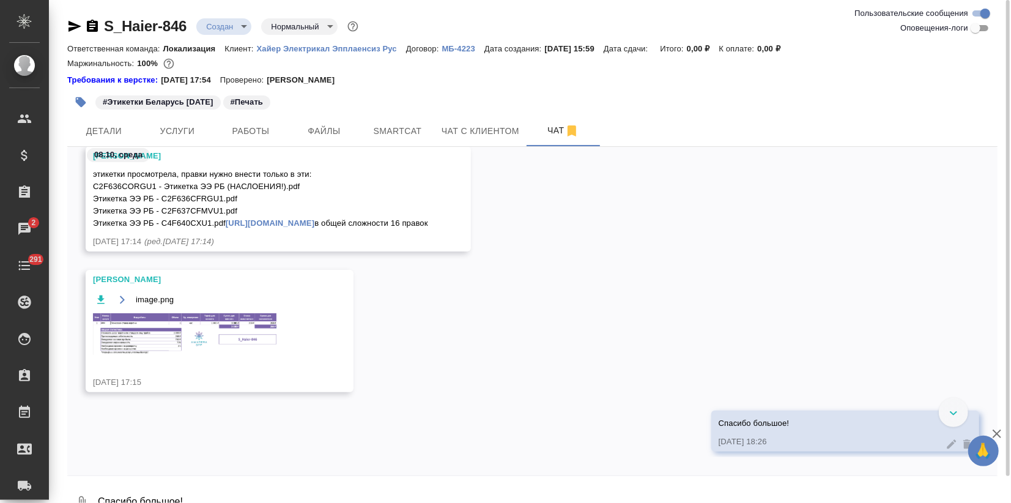
scroll to position [223, 0]
